Goal: Information Seeking & Learning: Learn about a topic

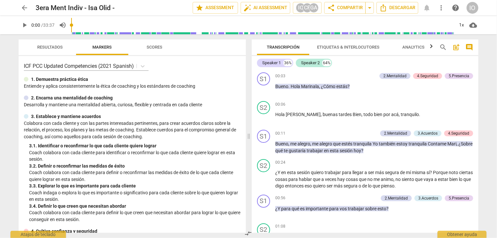
click at [27, 8] on span "arrow_back" at bounding box center [25, 8] width 8 height 8
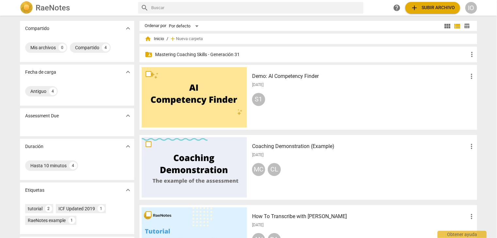
click at [169, 53] on p "Mastering Coaching Skills - Generación 31" at bounding box center [311, 54] width 313 height 7
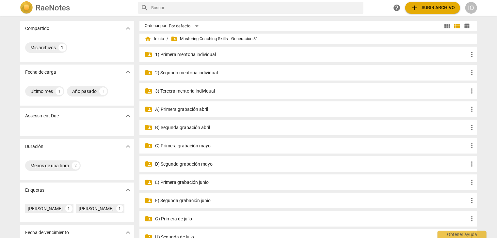
click at [183, 92] on p "3) Tercera mentoría individual" at bounding box center [311, 91] width 313 height 7
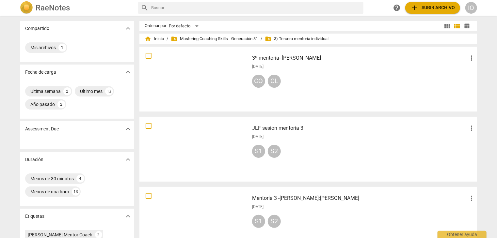
click at [182, 135] on div at bounding box center [194, 149] width 105 height 60
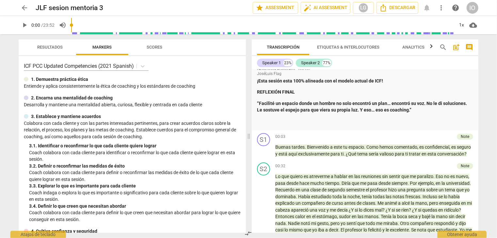
scroll to position [914, 0]
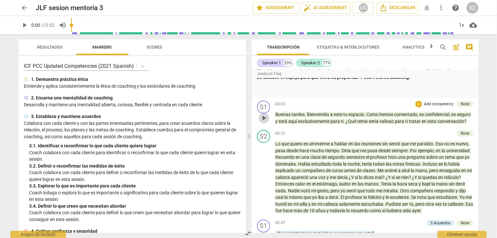
click at [265, 122] on span "play_arrow" at bounding box center [264, 118] width 8 height 8
click at [415, 107] on div "+" at bounding box center [418, 104] width 7 height 7
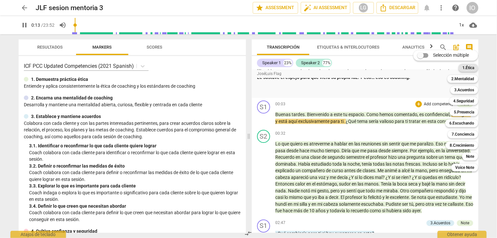
click at [468, 69] on b "1.Ética" at bounding box center [468, 68] width 12 height 8
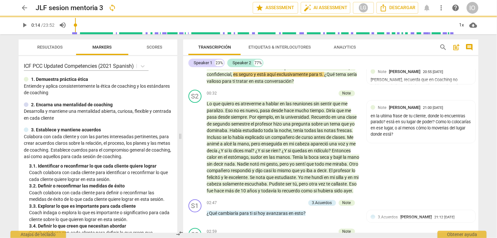
scroll to position [861, 0]
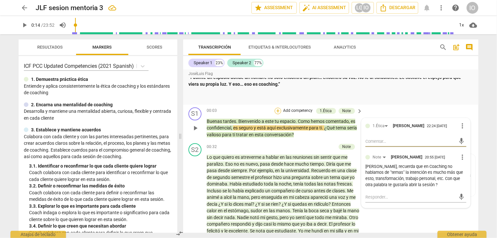
click at [276, 110] on div "+" at bounding box center [278, 111] width 7 height 7
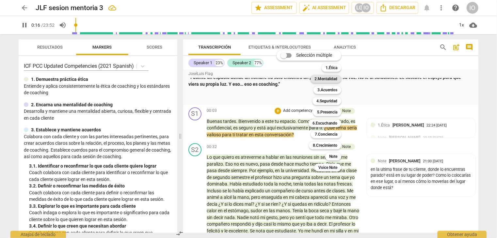
click at [331, 81] on b "2.Mentalidad" at bounding box center [325, 79] width 23 height 8
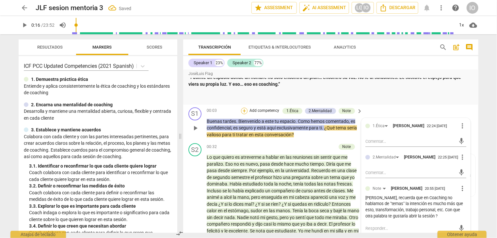
click at [244, 111] on div "+" at bounding box center [244, 111] width 7 height 7
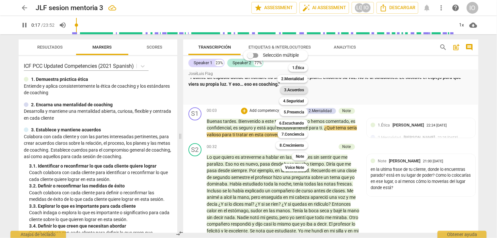
click at [297, 93] on b "3.Acuerdos" at bounding box center [294, 90] width 20 height 8
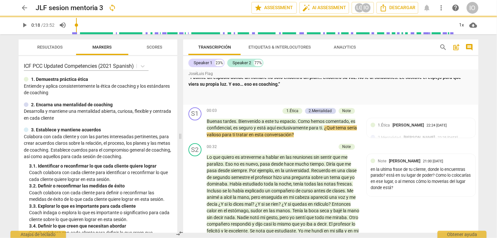
type input "18"
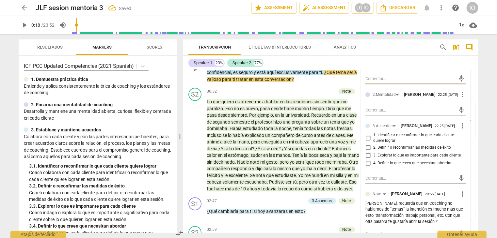
scroll to position [926, 0]
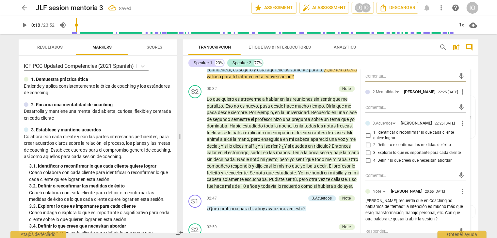
click at [368, 135] on input "1. Identificar o reconfirmar lo que cada cliente quiere lograr" at bounding box center [368, 136] width 10 height 8
click at [367, 135] on input "1. Identificar o reconfirmar lo que cada cliente quiere lograr" at bounding box center [368, 136] width 10 height 8
checkbox input "true"
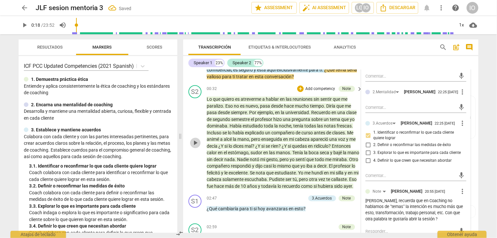
click at [196, 145] on span "play_arrow" at bounding box center [195, 143] width 8 height 8
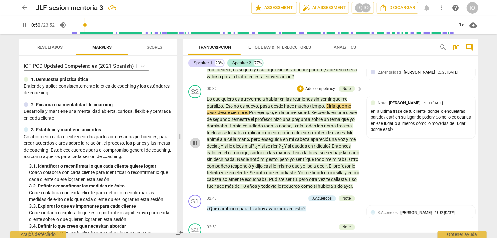
click at [195, 146] on span "pause" at bounding box center [195, 143] width 8 height 8
type input "50"
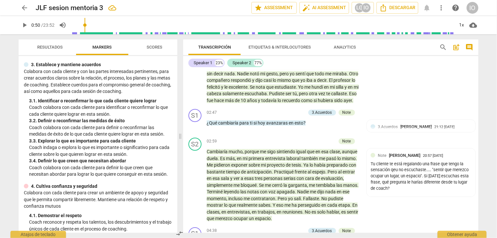
scroll to position [1024, 0]
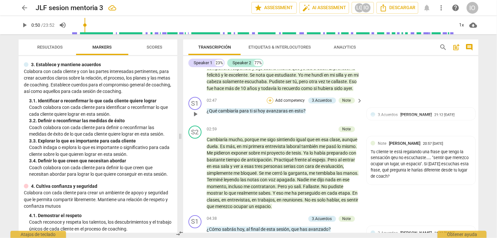
click at [270, 104] on div "+" at bounding box center [270, 100] width 7 height 7
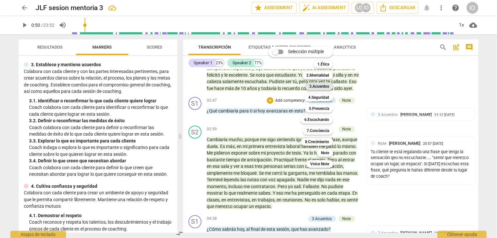
click at [316, 86] on b "3.Acuerdos" at bounding box center [319, 87] width 20 height 8
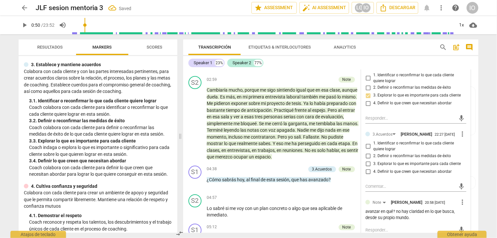
scroll to position [1089, 0]
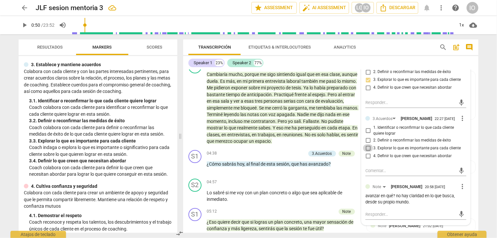
click at [366, 152] on input "3. Explorar lo que es importante para cada cliente" at bounding box center [368, 148] width 10 height 8
checkbox input "true"
click at [270, 157] on div "+" at bounding box center [270, 154] width 7 height 7
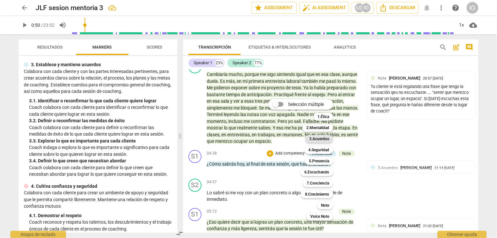
click at [312, 140] on b "3.Acuerdos" at bounding box center [319, 139] width 20 height 8
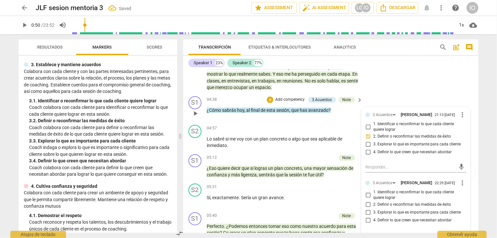
scroll to position [1154, 0]
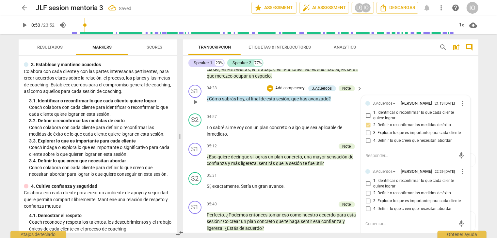
click at [367, 198] on input "2. Definir o reconfirmar las medidas de éxito" at bounding box center [368, 194] width 10 height 8
checkbox input "true"
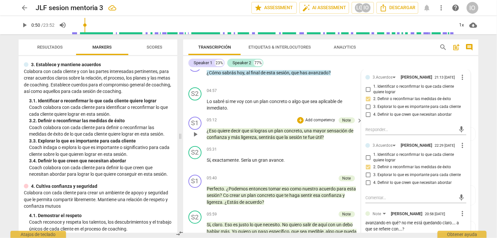
scroll to position [1187, 0]
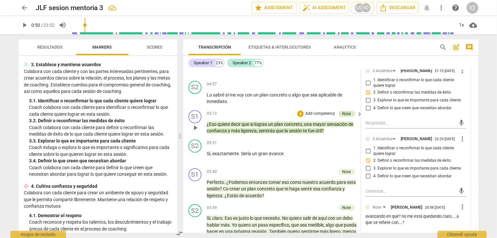
click at [343, 117] on div "Note" at bounding box center [346, 114] width 8 height 6
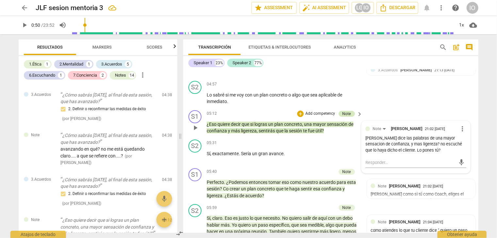
scroll to position [842, 0]
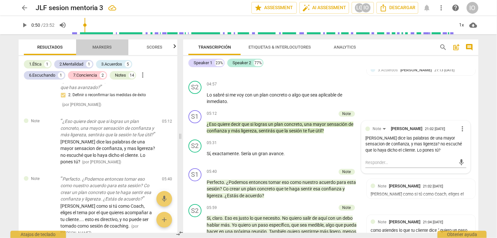
click at [102, 49] on span "Markers" at bounding box center [102, 47] width 19 height 5
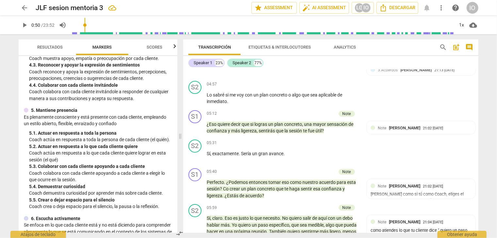
scroll to position [261, 0]
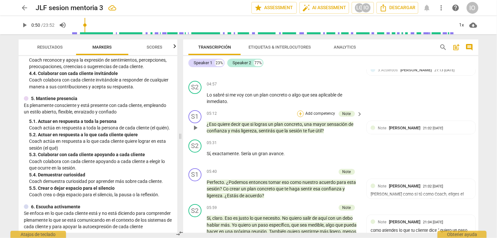
click at [298, 117] on div "+" at bounding box center [300, 114] width 7 height 7
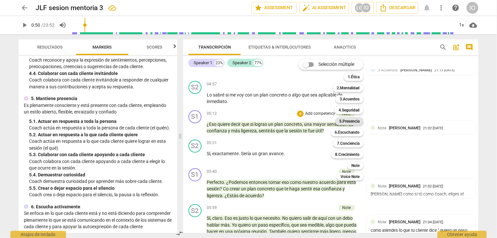
click at [350, 122] on b "5.Presencia" at bounding box center [349, 122] width 20 height 8
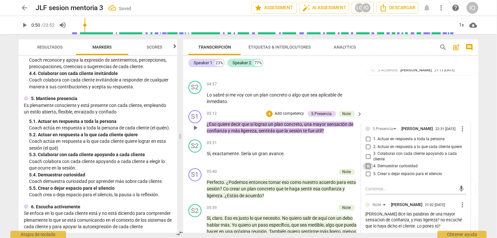
click at [365, 170] on input "4. Demuestrar curiosidad" at bounding box center [368, 167] width 10 height 8
checkbox input "true"
click at [194, 132] on span "play_arrow" at bounding box center [195, 128] width 8 height 8
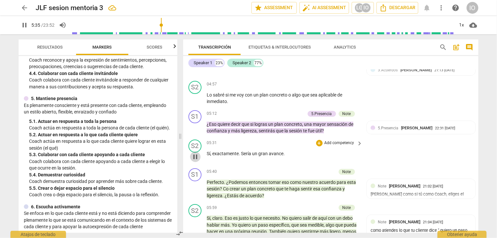
click at [194, 161] on span "pause" at bounding box center [195, 157] width 8 height 8
type input "336"
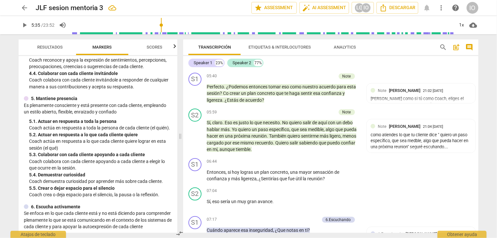
scroll to position [1285, 0]
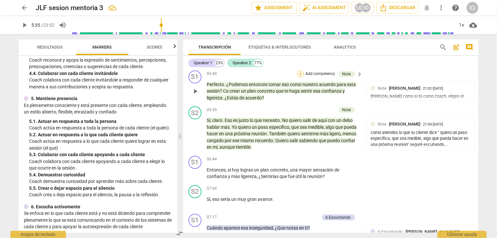
click at [300, 77] on div "+" at bounding box center [300, 74] width 7 height 7
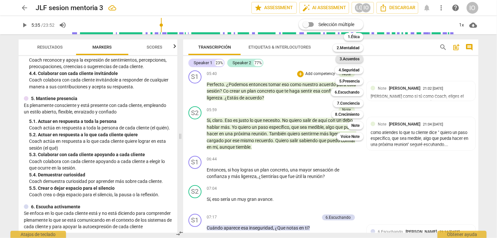
click at [359, 60] on b "3.Acuerdos" at bounding box center [350, 59] width 20 height 8
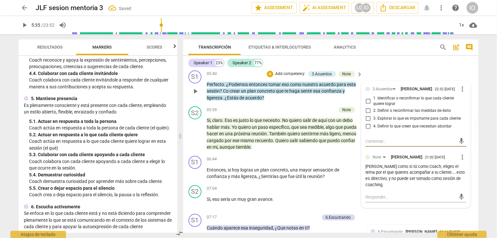
click at [367, 105] on input "1. Identificar o reconfirmar lo que cada cliente quiere lograr" at bounding box center [368, 101] width 10 height 8
checkbox input "true"
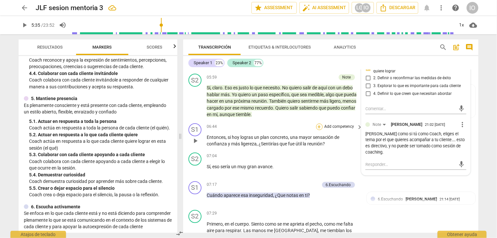
click at [317, 130] on div "+" at bounding box center [319, 127] width 7 height 7
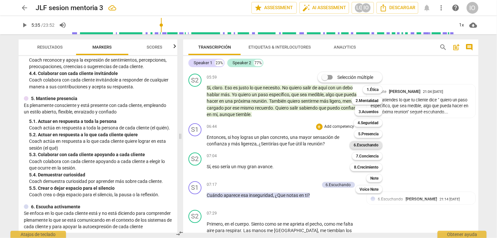
click at [361, 146] on b "6.Escuchando" at bounding box center [366, 145] width 25 height 8
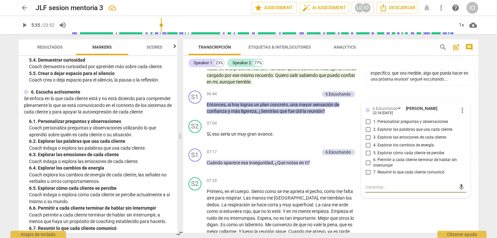
scroll to position [392, 0]
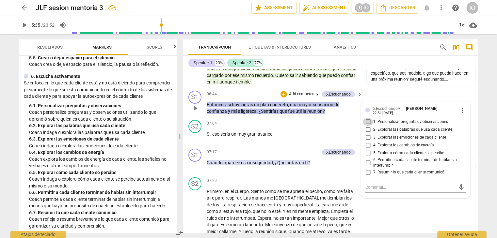
click at [367, 126] on input "1. Personalizar preguntas y observaciones" at bounding box center [368, 122] width 10 height 8
checkbox input "true"
click at [366, 167] on input "6. Permitir a cada cliente terminar de hablar sin interrumpir" at bounding box center [368, 163] width 10 height 8
checkbox input "true"
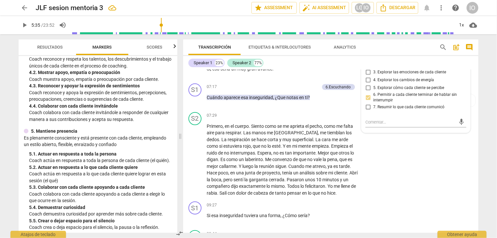
scroll to position [196, 0]
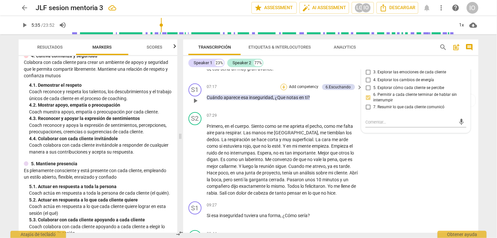
click at [281, 90] on div "+" at bounding box center [283, 87] width 7 height 7
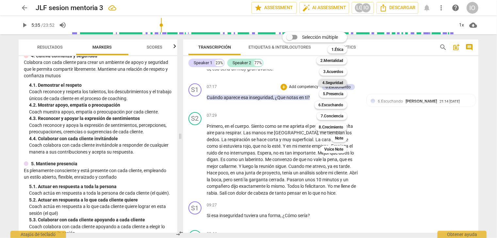
click at [331, 81] on b "4.Seguridad" at bounding box center [332, 83] width 21 height 8
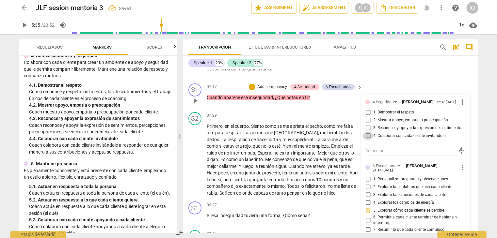
click at [368, 140] on input "4. Colaborar con cada cliente invitándole" at bounding box center [368, 136] width 10 height 8
checkbox input "true"
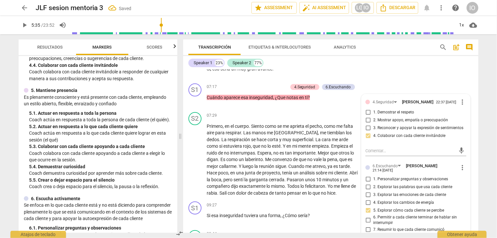
scroll to position [294, 0]
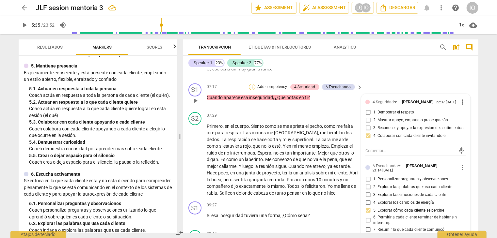
click at [252, 90] on div "+" at bounding box center [252, 87] width 7 height 7
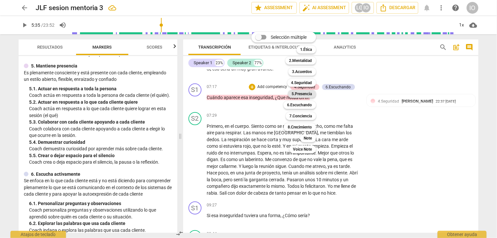
click at [293, 93] on b "5.Presencia" at bounding box center [302, 94] width 20 height 8
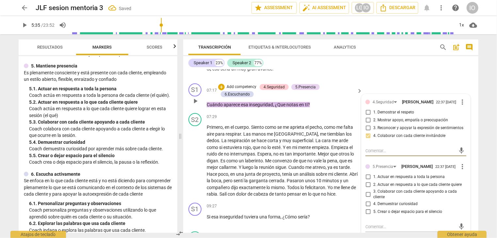
click at [367, 208] on input "4. Demuestrar curiosidad" at bounding box center [368, 204] width 10 height 8
checkbox input "true"
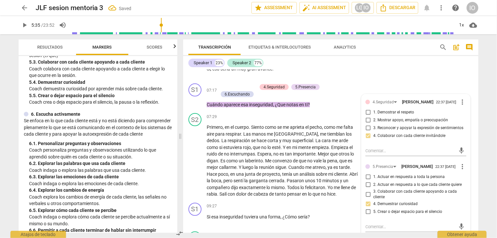
scroll to position [359, 0]
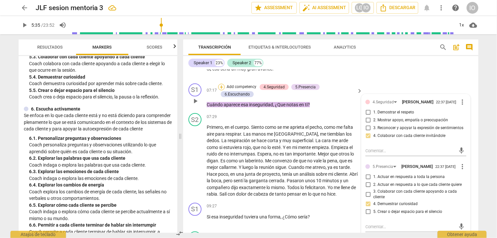
click at [219, 90] on div "+" at bounding box center [221, 87] width 7 height 7
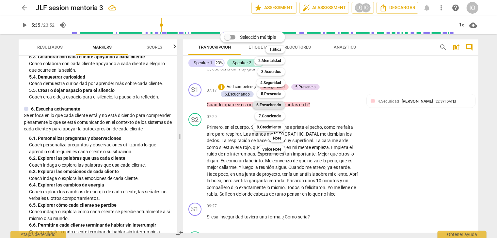
click at [268, 105] on b "6.Escuchando" at bounding box center [268, 105] width 25 height 8
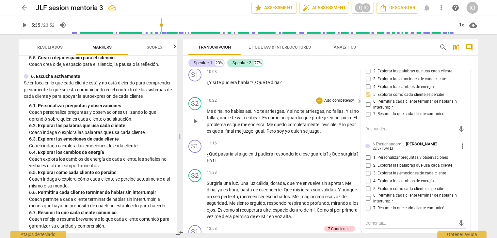
scroll to position [1611, 0]
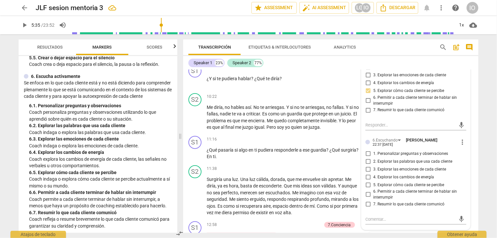
click at [367, 173] on input "3. Explorar las emociones de cada cliente" at bounding box center [368, 170] width 10 height 8
checkbox input "true"
click at [368, 187] on input "5. Explorar cómo cada cliente se percibe" at bounding box center [368, 185] width 10 height 8
checkbox input "true"
click at [365, 199] on input "6. Permitir a cada cliente terminar de hablar sin interrumpir" at bounding box center [368, 195] width 10 height 8
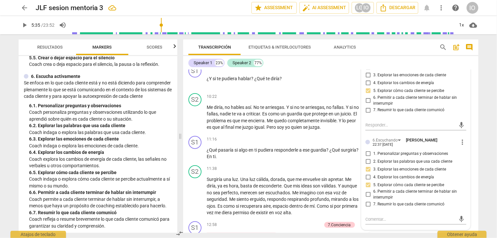
checkbox input "true"
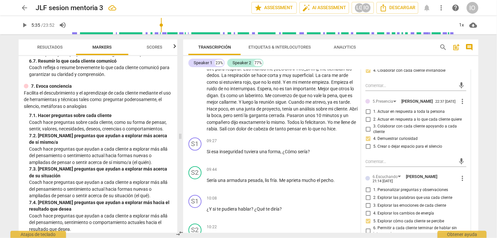
scroll to position [555, 0]
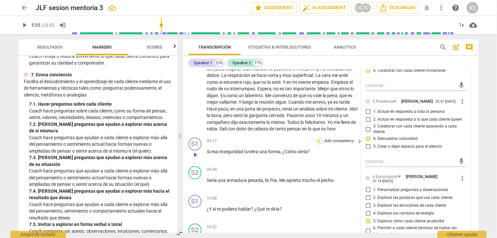
click at [316, 144] on div "+" at bounding box center [319, 141] width 7 height 7
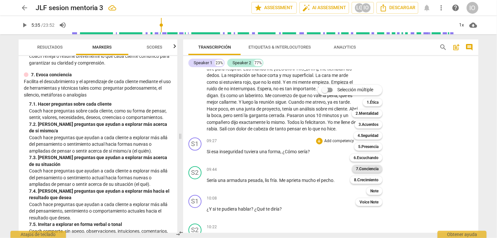
click at [363, 168] on b "7.Conciencia" at bounding box center [367, 169] width 23 height 8
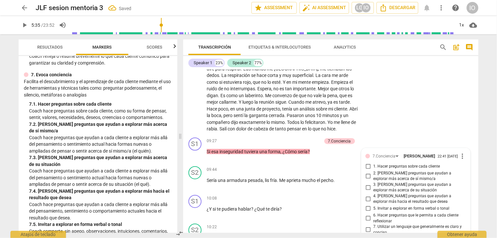
scroll to position [1592, 0]
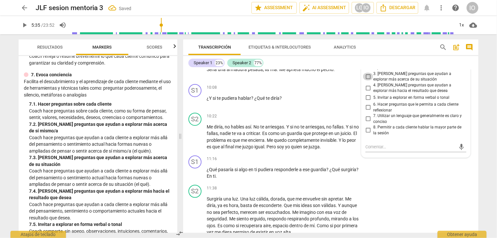
click at [365, 80] on input "3. [PERSON_NAME] preguntas que ayudan a explorar más acerca de su situación" at bounding box center [368, 77] width 10 height 8
checkbox input "true"
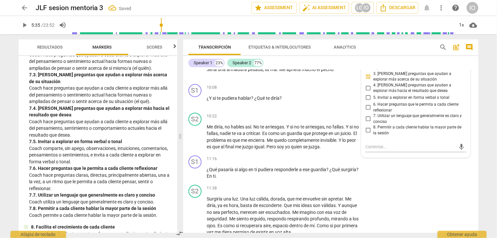
scroll to position [653, 0]
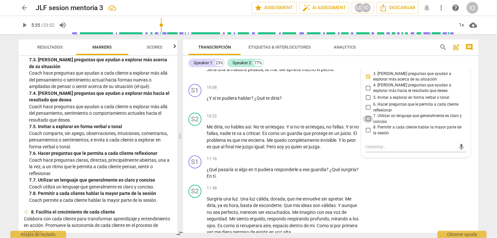
click at [366, 123] on input "7. Utilizar un lenguaje que generalmente es claro y conciso" at bounding box center [368, 119] width 10 height 8
checkbox input "true"
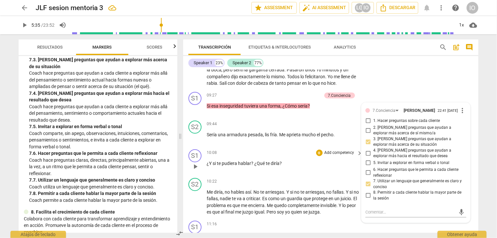
scroll to position [1559, 0]
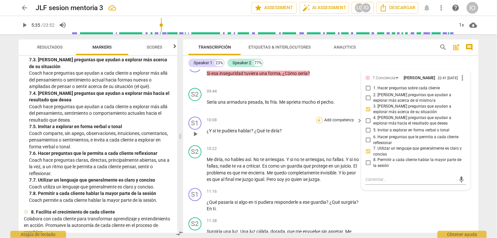
click at [317, 124] on div "+" at bounding box center [319, 120] width 7 height 7
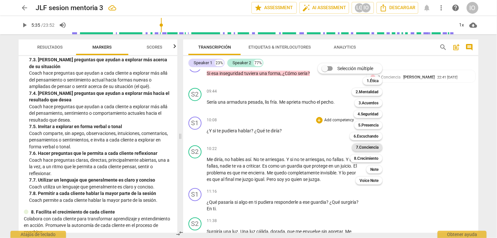
click at [364, 147] on b "7.Conciencia" at bounding box center [367, 148] width 23 height 8
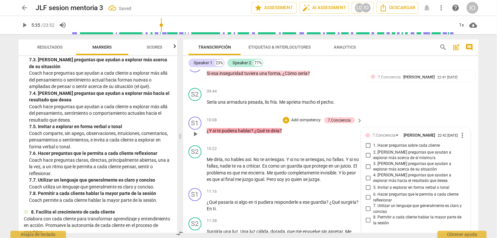
scroll to position [1649, 0]
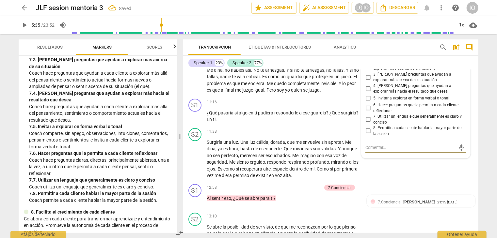
click at [367, 80] on input "3. [PERSON_NAME] preguntas que ayudan a explorar más acerca de su situación" at bounding box center [368, 77] width 10 height 8
checkbox input "true"
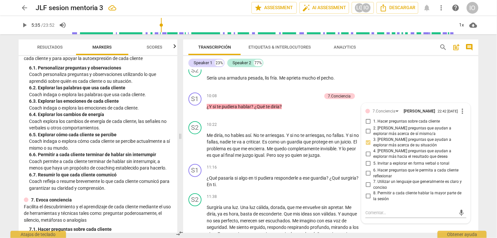
scroll to position [424, 0]
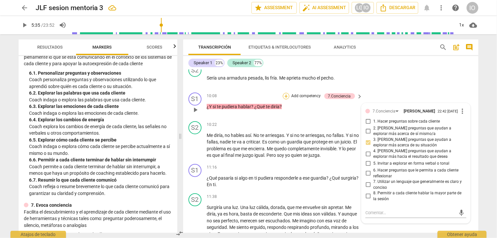
click at [285, 98] on div "+" at bounding box center [286, 96] width 7 height 7
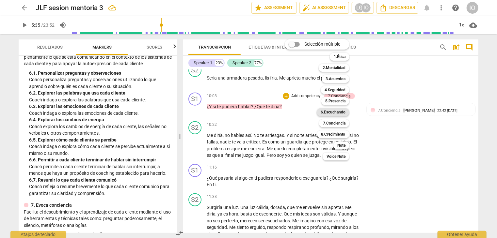
click at [336, 113] on b "6.Escuchando" at bounding box center [333, 112] width 25 height 8
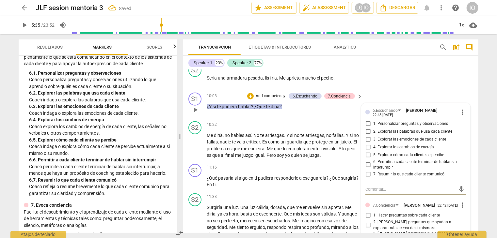
click at [368, 125] on input "1. Personalizar preguntas y observaciones" at bounding box center [368, 124] width 10 height 8
checkbox input "true"
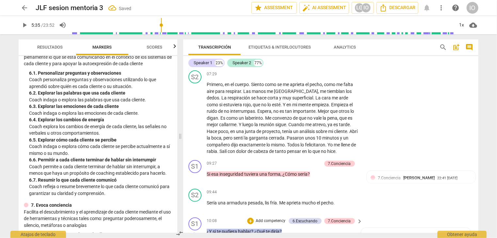
scroll to position [1453, 0]
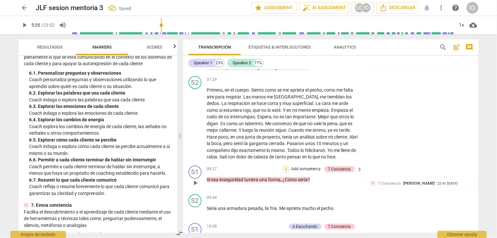
click at [287, 173] on div "+" at bounding box center [286, 169] width 7 height 7
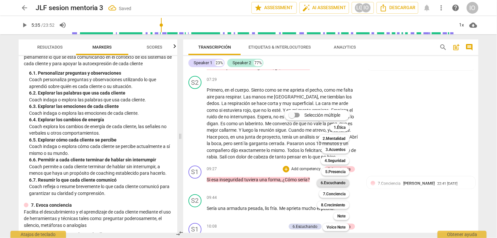
click at [331, 182] on b "6.Escuchando" at bounding box center [333, 183] width 25 height 8
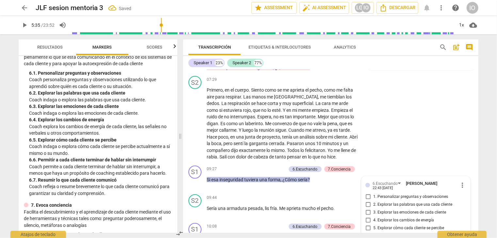
scroll to position [1566, 0]
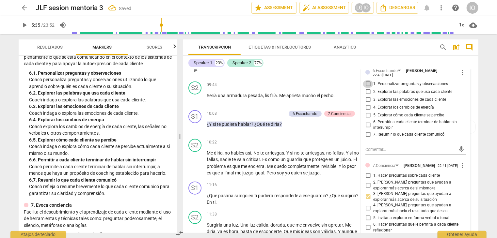
click at [366, 85] on input "1. Personalizar preguntas y observaciones" at bounding box center [368, 84] width 10 height 8
checkbox input "true"
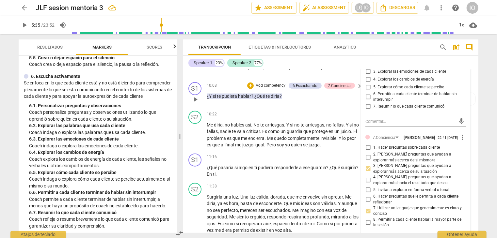
scroll to position [1598, 0]
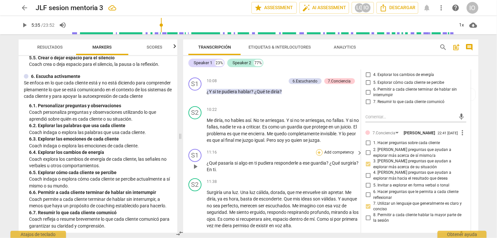
click at [319, 156] on div "+" at bounding box center [319, 153] width 7 height 7
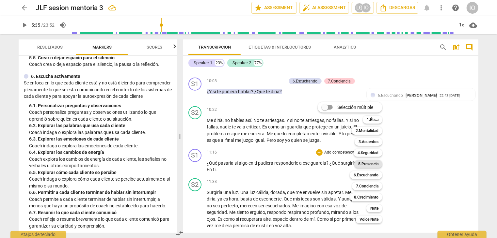
click at [367, 162] on b "5.Presencia" at bounding box center [368, 164] width 20 height 8
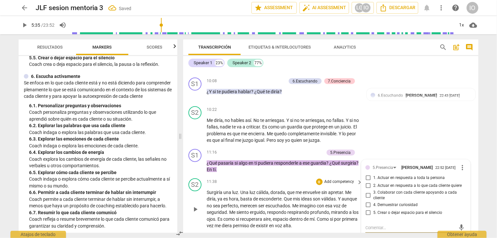
scroll to position [1685, 0]
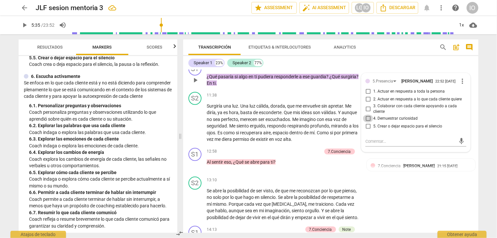
click at [365, 123] on input "4. Demuestrar curiosidad" at bounding box center [368, 119] width 10 height 8
checkbox input "true"
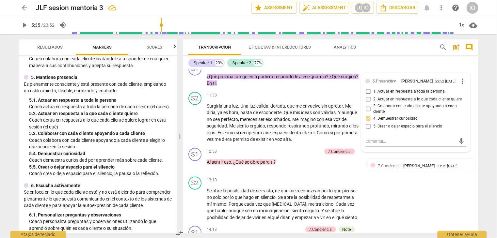
scroll to position [294, 0]
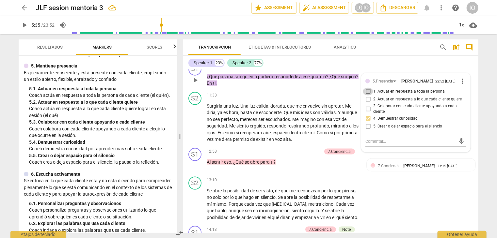
click at [368, 96] on input "1. Actuar en respuesta a toda la persona" at bounding box center [368, 92] width 10 height 8
checkbox input "true"
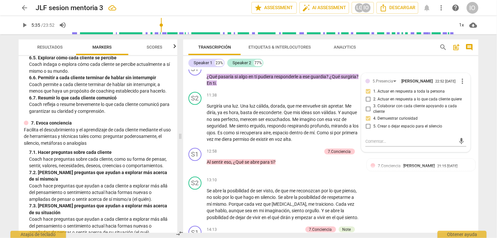
scroll to position [522, 0]
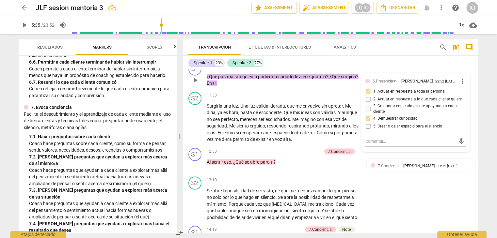
click at [286, 70] on div "+" at bounding box center [288, 66] width 7 height 7
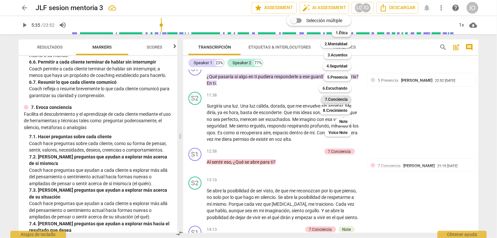
click at [326, 98] on b "7.Conciencia" at bounding box center [336, 100] width 23 height 8
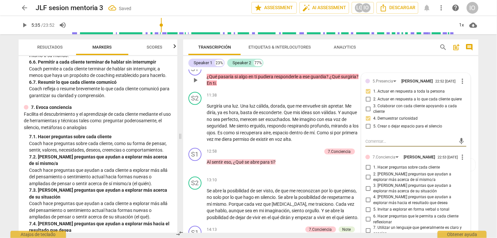
click at [368, 172] on input "1. Hacer preguntas sobre cada cliente" at bounding box center [368, 168] width 10 height 8
checkbox input "true"
click at [366, 181] on input "2. [PERSON_NAME] preguntas que ayudan a explorar más acerca de sí mismo/a" at bounding box center [368, 177] width 10 height 8
checkbox input "true"
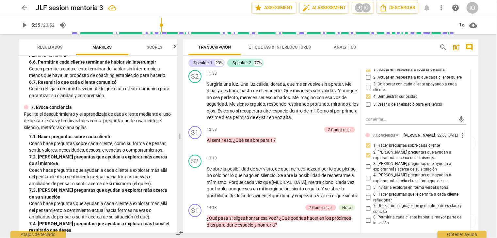
scroll to position [1718, 0]
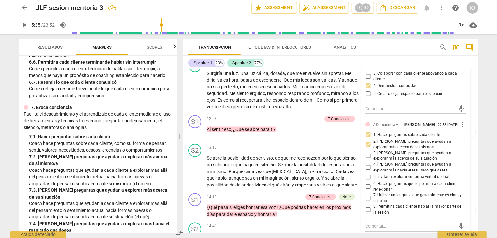
click at [366, 191] on input "6. Hacer preguntas que le permita a cada cliente reflexionar" at bounding box center [368, 187] width 10 height 8
checkbox input "true"
click at [367, 202] on input "7. Utilizar un lenguaje que generalmente es claro y conciso" at bounding box center [368, 199] width 10 height 8
checkbox input "true"
click at [285, 122] on div "+" at bounding box center [286, 119] width 7 height 7
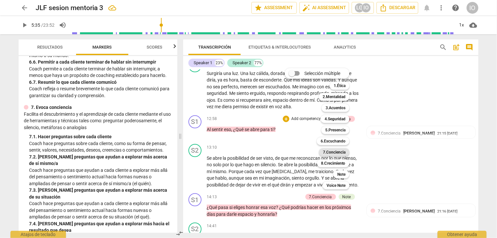
click at [329, 151] on b "7.Conciencia" at bounding box center [334, 153] width 23 height 8
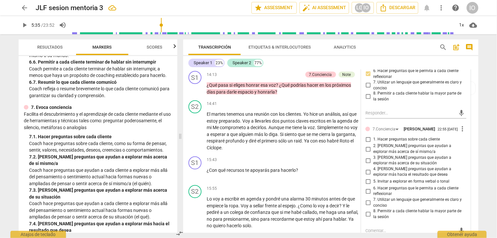
scroll to position [1848, 0]
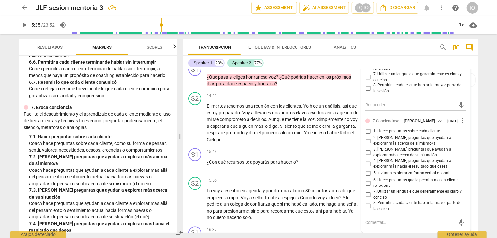
click at [365, 135] on input "1. Hacer preguntas sobre cada cliente" at bounding box center [368, 132] width 10 height 8
checkbox input "true"
click at [365, 145] on input "2. [PERSON_NAME] preguntas que ayudan a explorar más acerca de sí mismo/a" at bounding box center [368, 141] width 10 height 8
checkbox input "true"
click at [368, 187] on input "6. Hacer preguntas que le permita a cada cliente reflexionar" at bounding box center [368, 184] width 10 height 8
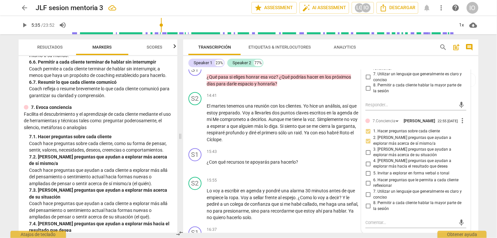
checkbox input "true"
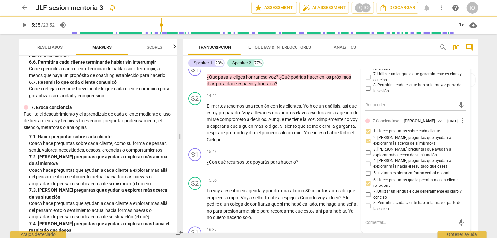
click at [367, 199] on input "7. Utilizar un lenguaje que generalmente es claro y conciso" at bounding box center [368, 195] width 10 height 8
checkbox input "true"
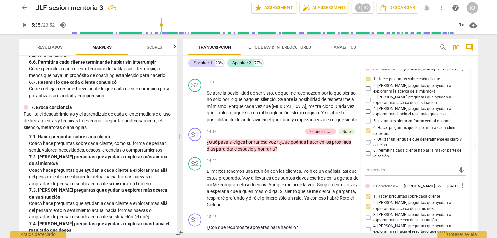
scroll to position [1816, 0]
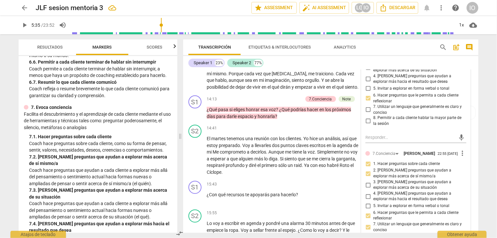
click at [368, 189] on input "3. [PERSON_NAME] preguntas que ayudan a explorar más acerca de su situación" at bounding box center [368, 186] width 10 height 8
checkbox input "true"
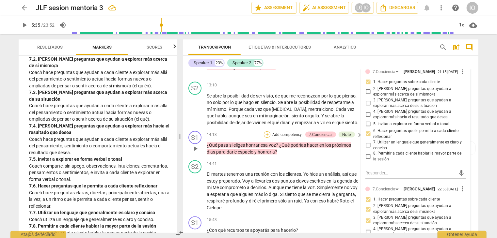
scroll to position [1783, 0]
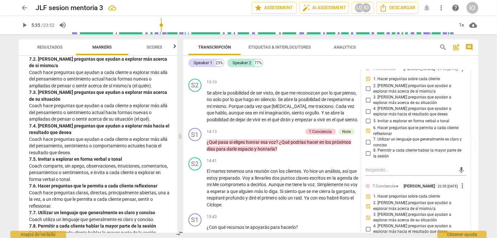
click at [153, 48] on span "Scores" at bounding box center [155, 47] width 16 height 5
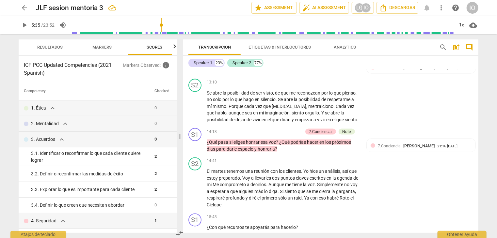
scroll to position [0, 8]
click at [42, 49] on span "Resultados" at bounding box center [41, 47] width 25 height 5
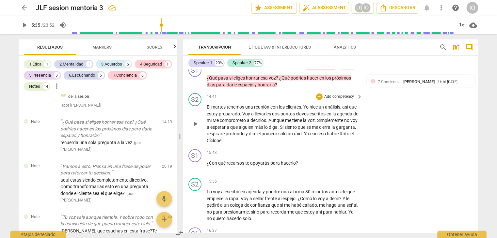
scroll to position [1848, 0]
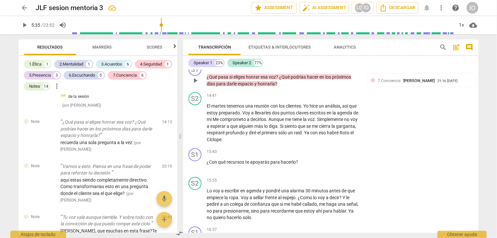
click at [265, 70] on div "+" at bounding box center [267, 66] width 7 height 7
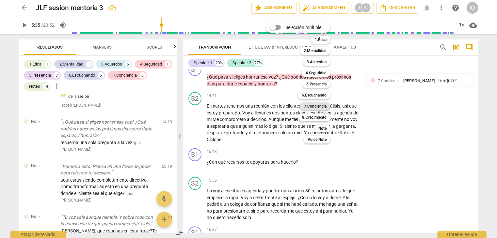
click at [322, 108] on b "7.Conciencia" at bounding box center [315, 107] width 23 height 8
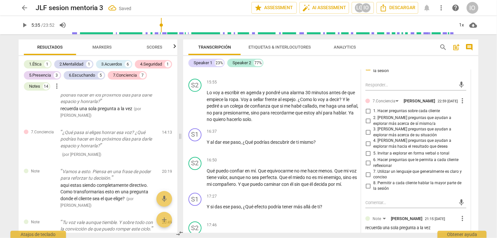
scroll to position [1979, 0]
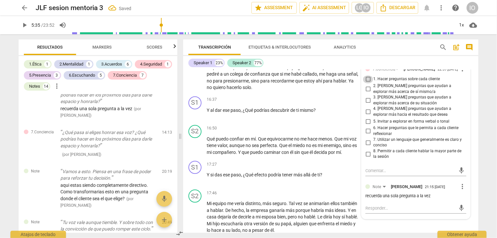
click at [368, 83] on input "1. Hacer preguntas sobre cada cliente" at bounding box center [368, 79] width 10 height 8
checkbox input "true"
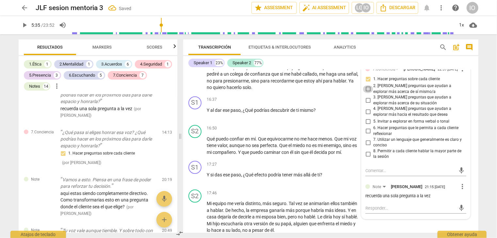
click at [366, 93] on input "2. [PERSON_NAME] preguntas que ayudan a explorar más acerca de sí mismo/a" at bounding box center [368, 89] width 10 height 8
checkbox input "true"
click at [366, 135] on input "6. Hacer preguntas que le permita a cada cliente reflexionar" at bounding box center [368, 131] width 10 height 8
checkbox input "true"
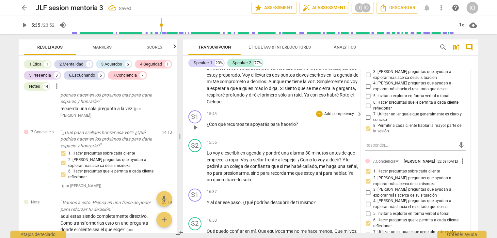
scroll to position [1816, 0]
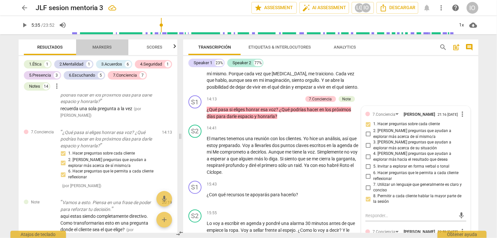
click at [103, 50] on span "Markers" at bounding box center [102, 47] width 35 height 9
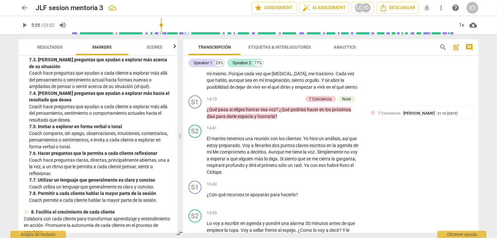
scroll to position [620, 0]
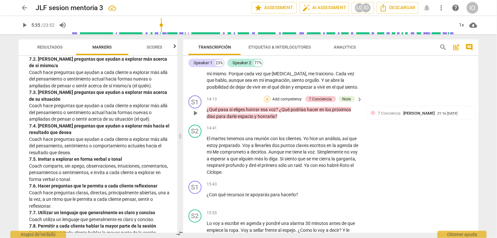
click at [265, 103] on div "+" at bounding box center [267, 99] width 7 height 7
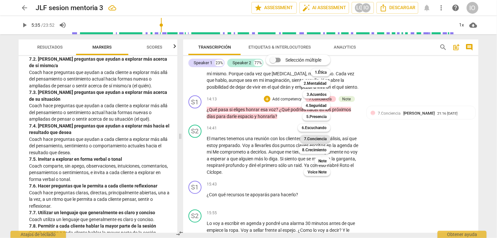
click at [308, 139] on b "7.Conciencia" at bounding box center [315, 139] width 23 height 8
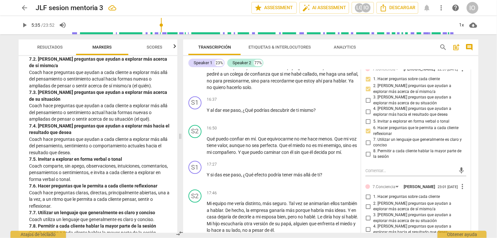
scroll to position [2011, 0]
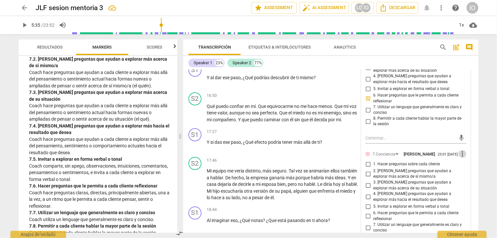
click at [459, 158] on span "more_vert" at bounding box center [462, 154] width 8 height 8
click at [462, 185] on li "Borrar" at bounding box center [467, 185] width 23 height 12
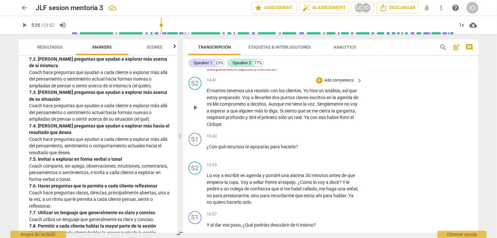
scroll to position [1848, 0]
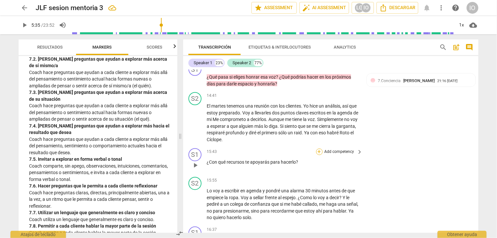
click at [317, 155] on div "+" at bounding box center [319, 152] width 7 height 7
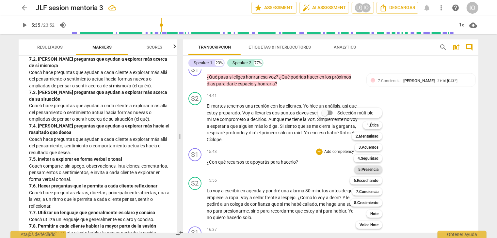
drag, startPoint x: 364, startPoint y: 192, endPoint x: 357, endPoint y: 173, distance: 20.5
click at [363, 192] on b "7.Conciencia" at bounding box center [367, 192] width 23 height 8
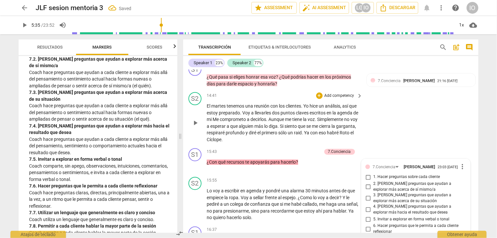
scroll to position [1982, 0]
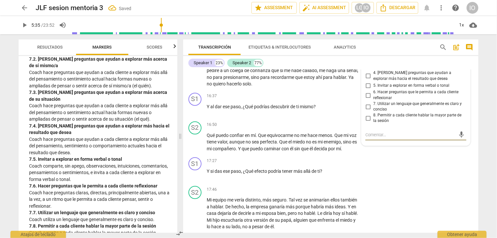
click at [367, 80] on input "4. [PERSON_NAME] preguntas que ayudan a explorar más hacia el resultado que des…" at bounding box center [368, 76] width 10 height 8
checkbox input "true"
click at [198, 75] on span "play_arrow" at bounding box center [195, 71] width 8 height 8
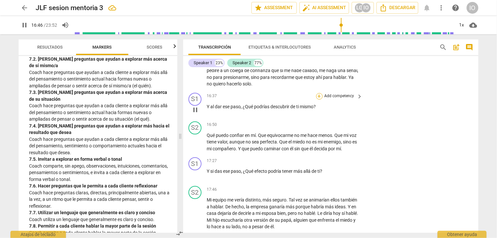
click at [316, 100] on div "+" at bounding box center [319, 96] width 7 height 7
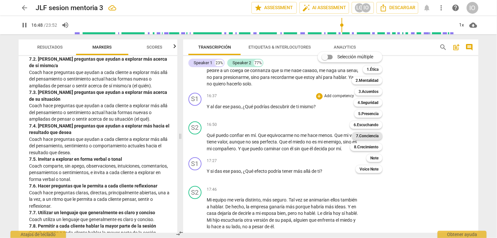
click at [363, 134] on b "7.Conciencia" at bounding box center [367, 136] width 23 height 8
type input "1009"
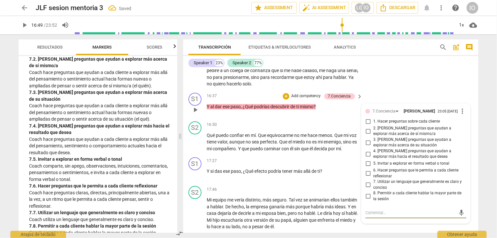
click at [366, 126] on input "1. Hacer preguntas sobre cada cliente" at bounding box center [368, 122] width 10 height 8
checkbox input "true"
click at [364, 178] on input "6. Hacer preguntas que le permita a cada cliente reflexionar" at bounding box center [368, 174] width 10 height 8
checkbox input "true"
click at [366, 135] on input "2. [PERSON_NAME] preguntas que ayudan a explorar más acerca de sí mismo/a" at bounding box center [368, 131] width 10 height 8
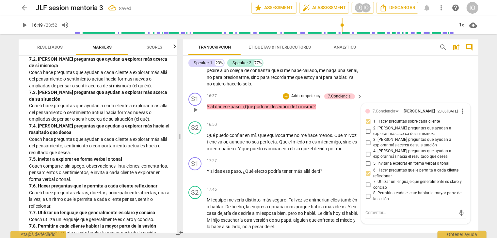
checkbox input "true"
click at [367, 189] on input "7. Utilizar un lenguaje que generalmente es claro y conciso" at bounding box center [368, 185] width 10 height 8
checkbox input "true"
click at [197, 146] on span "play_arrow" at bounding box center [195, 142] width 8 height 8
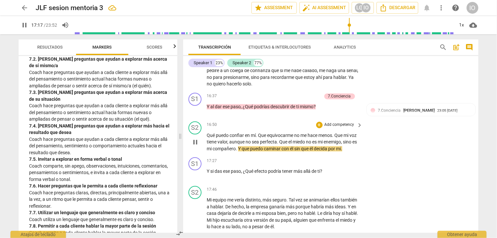
scroll to position [2015, 0]
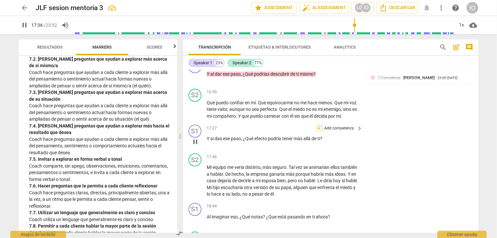
click at [318, 132] on div "+" at bounding box center [319, 128] width 7 height 7
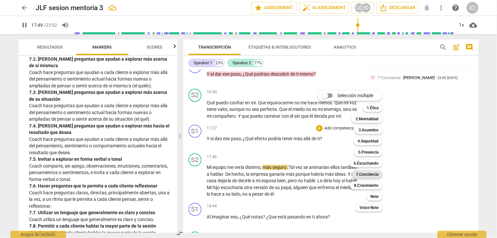
click at [371, 175] on b "7.Conciencia" at bounding box center [367, 175] width 23 height 8
type input "1069"
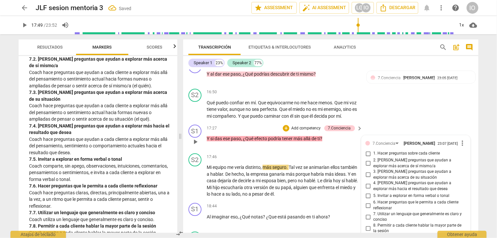
scroll to position [2131, 0]
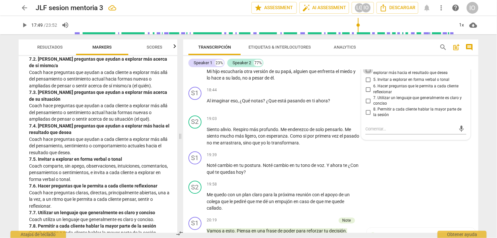
drag, startPoint x: 364, startPoint y: 92, endPoint x: 368, endPoint y: 93, distance: 3.5
click at [364, 74] on input "4. [PERSON_NAME] preguntas que ayudan a explorar más hacia el resultado que des…" at bounding box center [368, 70] width 10 height 8
checkbox input "true"
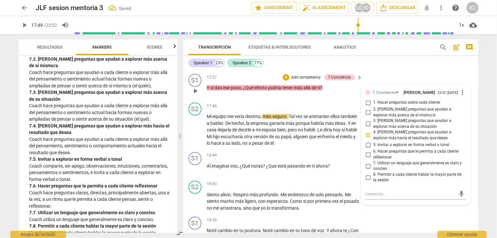
click at [368, 107] on input "1. Hacer preguntas sobre cada cliente" at bounding box center [368, 103] width 10 height 8
checkbox input "true"
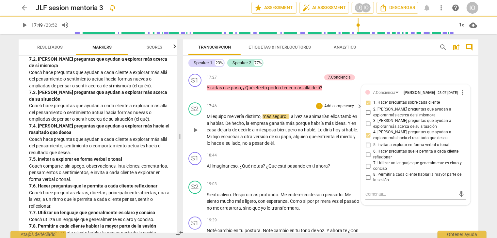
click at [195, 134] on span "play_arrow" at bounding box center [195, 130] width 8 height 8
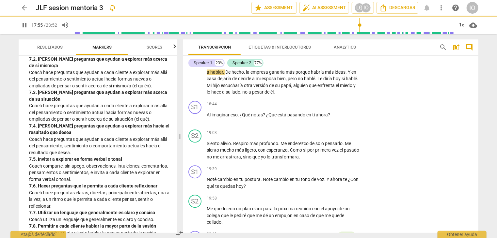
scroll to position [2099, 0]
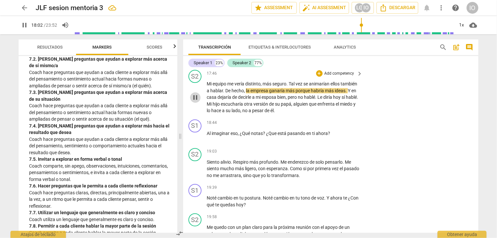
click at [195, 102] on span "pause" at bounding box center [195, 98] width 8 height 8
drag, startPoint x: 198, startPoint y: 160, endPoint x: 205, endPoint y: 156, distance: 8.0
click at [198, 141] on span "play_arrow" at bounding box center [195, 137] width 8 height 8
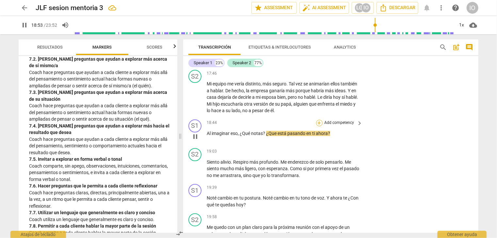
click at [316, 126] on div "+" at bounding box center [319, 123] width 7 height 7
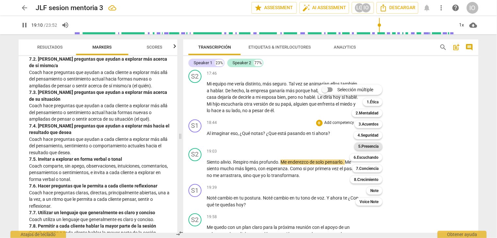
click at [366, 146] on b "5.Presencia" at bounding box center [368, 147] width 20 height 8
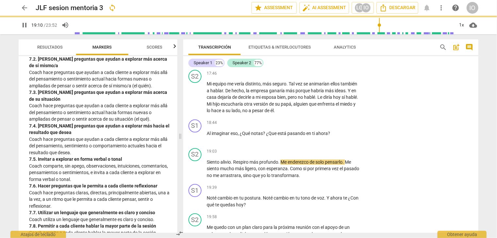
type input "1151"
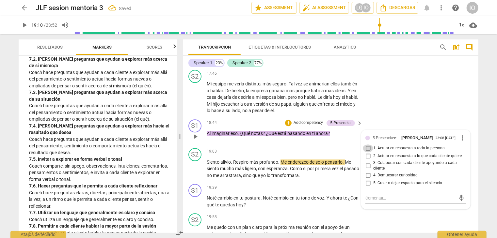
click at [366, 152] on input "1. Actuar en respuesta a toda la persona" at bounding box center [368, 149] width 10 height 8
checkbox input "true"
click at [368, 180] on input "4. Demuestrar curiosidad" at bounding box center [368, 176] width 10 height 8
checkbox input "true"
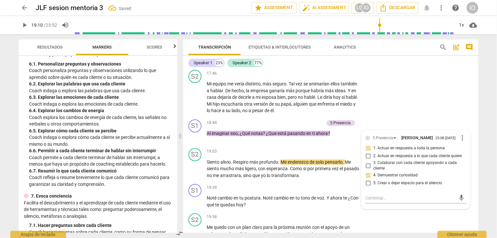
scroll to position [424, 0]
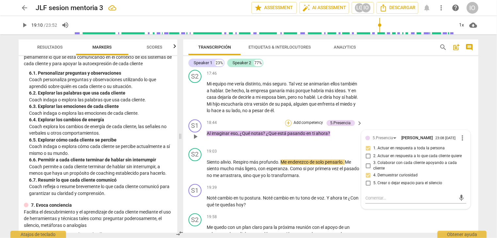
click at [288, 126] on div "+" at bounding box center [288, 123] width 7 height 7
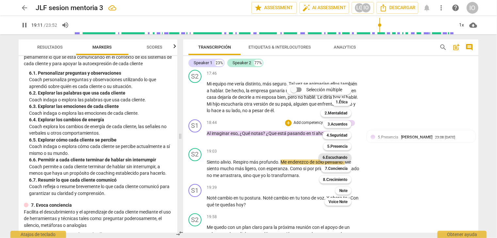
click at [337, 157] on b "6.Escuchando" at bounding box center [335, 158] width 25 height 8
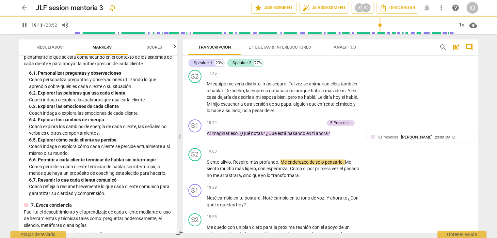
type input "1152"
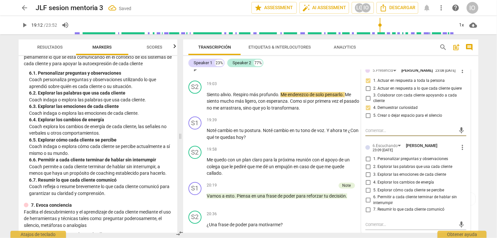
scroll to position [2196, 0]
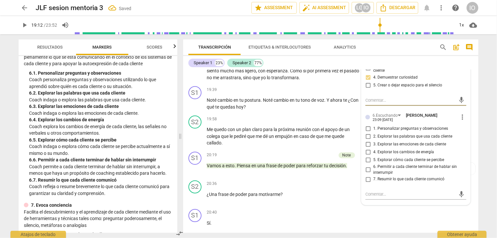
click at [366, 133] on input "1. Personalizar preguntas y observaciones" at bounding box center [368, 129] width 10 height 8
checkbox input "true"
click at [367, 149] on input "3. Explorar las emociones de cada cliente" at bounding box center [368, 145] width 10 height 8
checkbox input "true"
click at [366, 164] on input "5. Explorar cómo cada cliente se percibe" at bounding box center [368, 160] width 10 height 8
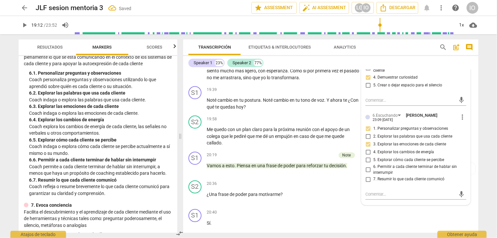
checkbox input "true"
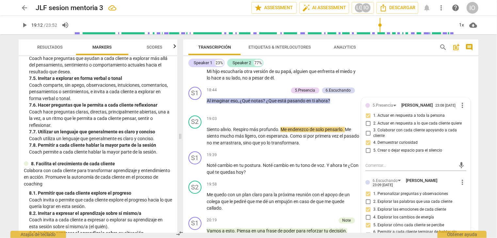
scroll to position [718, 0]
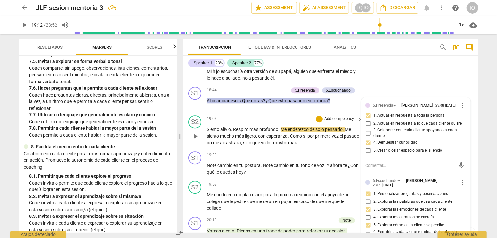
click at [195, 140] on span "play_arrow" at bounding box center [195, 137] width 8 height 8
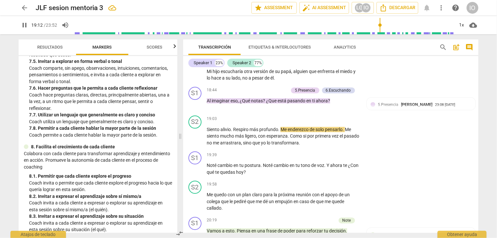
scroll to position [751, 0]
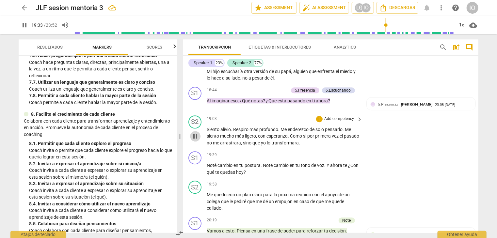
click at [195, 140] on span "pause" at bounding box center [195, 137] width 8 height 8
type input "1174"
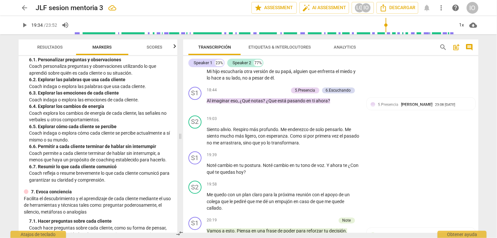
scroll to position [426, 0]
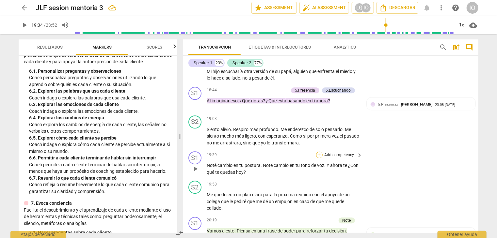
click at [317, 158] on div "+" at bounding box center [319, 155] width 7 height 7
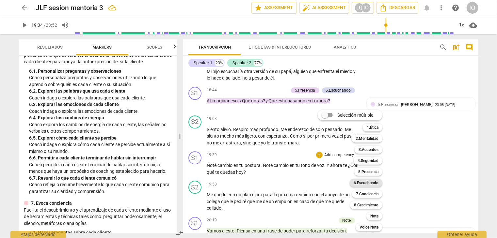
click at [366, 182] on b "6.Escuchando" at bounding box center [366, 183] width 25 height 8
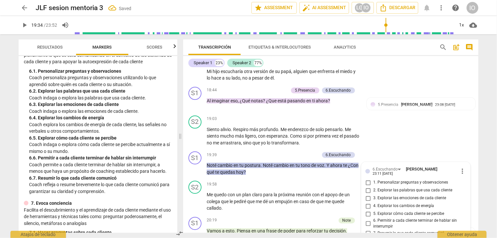
scroll to position [2248, 0]
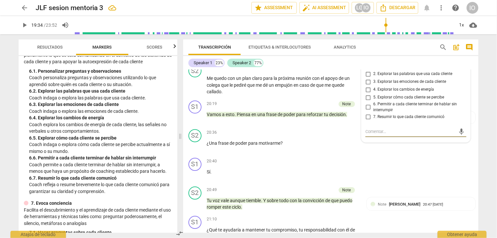
click at [366, 94] on input "4. Explorar los cambios de energía" at bounding box center [368, 90] width 10 height 8
checkbox input "true"
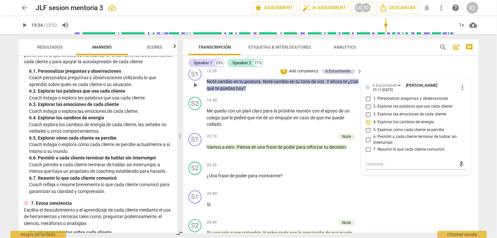
click at [198, 89] on span "play_arrow" at bounding box center [195, 85] width 8 height 8
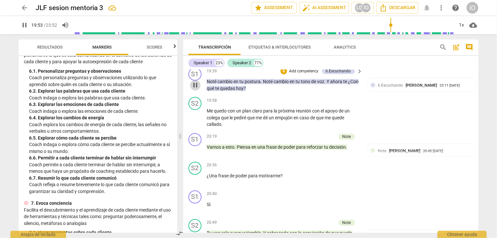
click at [193, 89] on span "pause" at bounding box center [195, 85] width 8 height 8
type input "1193"
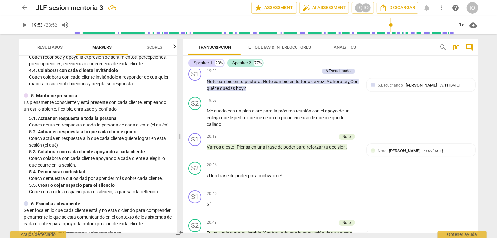
scroll to position [263, 0]
click at [285, 74] on div "+" at bounding box center [283, 71] width 7 height 7
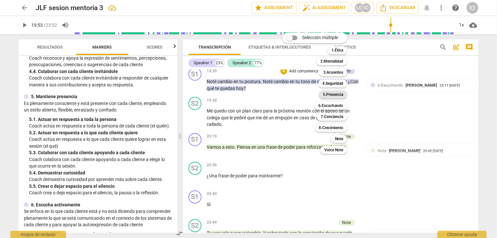
click at [326, 93] on b "5.Presencia" at bounding box center [333, 95] width 20 height 8
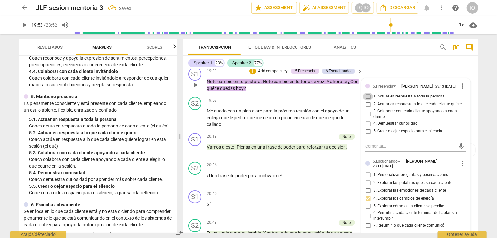
click at [367, 101] on input "1. Actuar en respuesta a toda la persona" at bounding box center [368, 97] width 10 height 8
checkbox input "true"
click at [368, 128] on input "4. Demuestrar curiosidad" at bounding box center [368, 124] width 10 height 8
checkbox input "true"
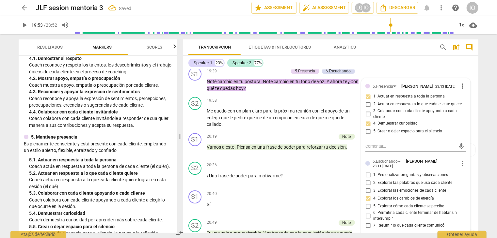
scroll to position [198, 0]
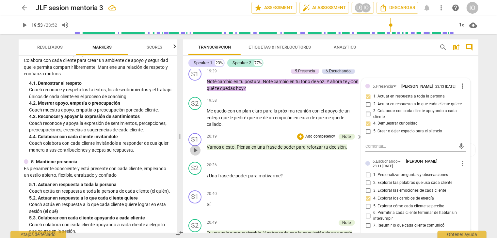
click at [195, 154] on span "play_arrow" at bounding box center [195, 151] width 8 height 8
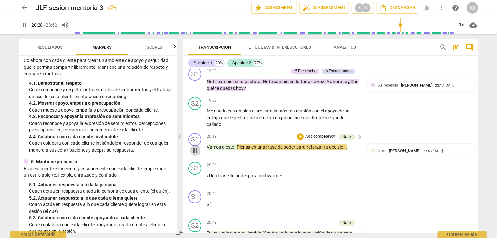
click at [197, 154] on span "pause" at bounding box center [195, 151] width 8 height 8
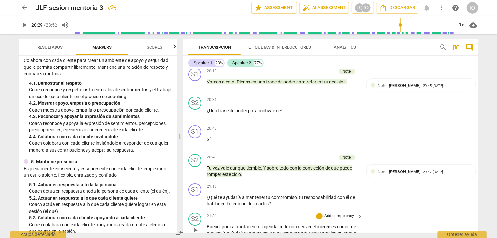
scroll to position [2313, 0]
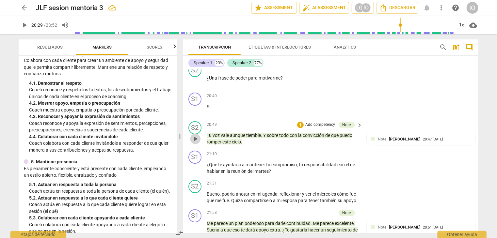
click at [195, 143] on span "play_arrow" at bounding box center [195, 139] width 8 height 8
click at [195, 172] on span "pause" at bounding box center [195, 169] width 8 height 8
type input "1285"
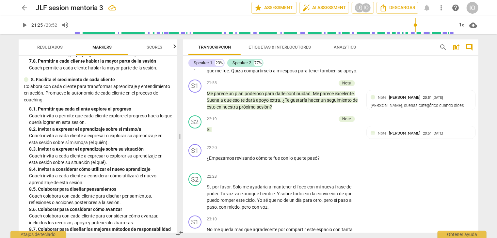
scroll to position [2444, 0]
click at [57, 45] on span "Resultados" at bounding box center [49, 47] width 25 height 5
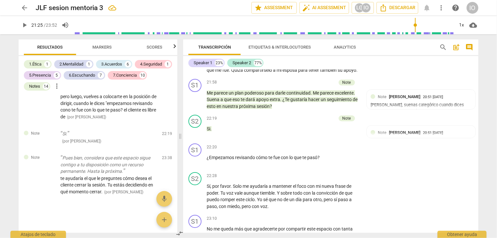
scroll to position [2629, 0]
click at [90, 117] on span "[PERSON_NAME], suenas categórico cuando dices "suena a que esto te dará apoyo e…" at bounding box center [108, 87] width 96 height 66
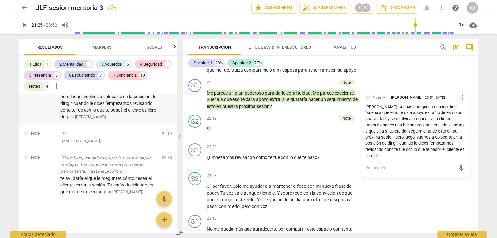
click at [91, 117] on span "[PERSON_NAME], suenas categórico cuando dices "suena a que esto te dará apoyo e…" at bounding box center [108, 87] width 96 height 66
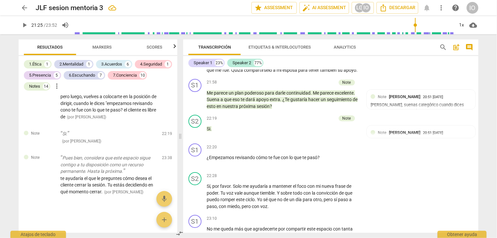
click at [94, 49] on span "Markers" at bounding box center [102, 47] width 19 height 5
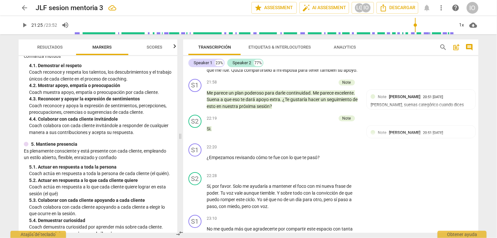
scroll to position [196, 0]
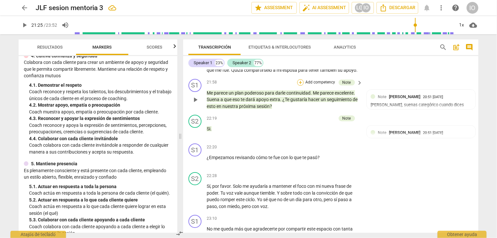
click at [300, 86] on div "+" at bounding box center [300, 82] width 7 height 7
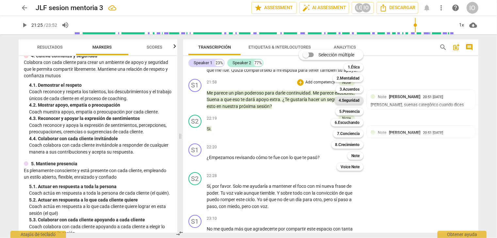
click at [339, 101] on div "4.Seguridad" at bounding box center [349, 101] width 29 height 8
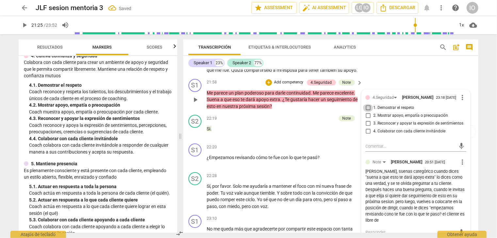
click at [366, 112] on input "1. Demostrar el respeto" at bounding box center [368, 108] width 10 height 8
checkbox input "true"
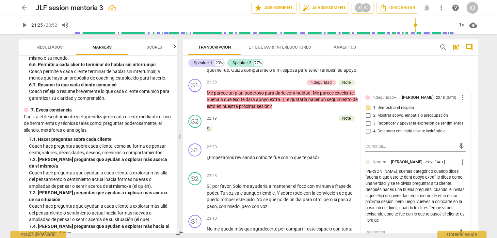
scroll to position [522, 0]
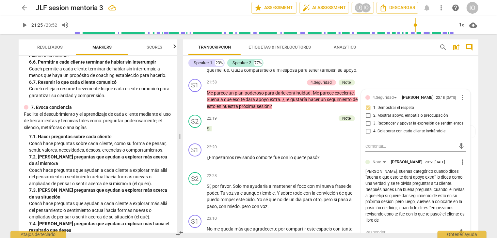
type input "1285"
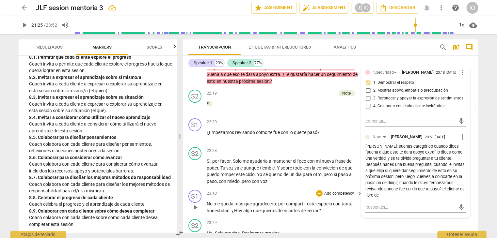
scroll to position [2444, 0]
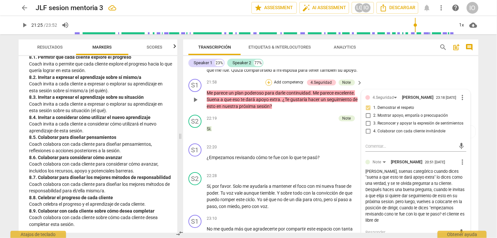
click at [269, 86] on div "+" at bounding box center [268, 82] width 7 height 7
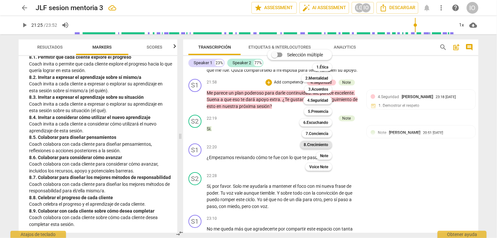
click at [315, 144] on b "8.Сrecimiento" at bounding box center [316, 145] width 24 height 8
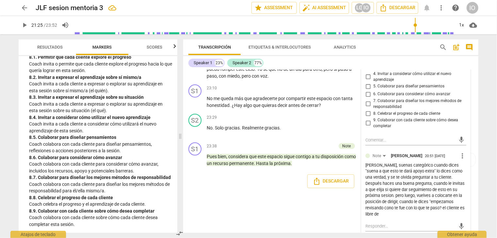
scroll to position [2542, 0]
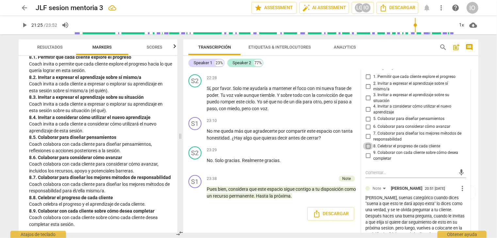
click at [367, 150] on input "8. Celebrar el progreso de cada cliente" at bounding box center [368, 146] width 10 height 8
checkbox input "true"
click at [366, 160] on input "9. Colaborar con cada cliente sobre cómo desea completar" at bounding box center [368, 156] width 10 height 8
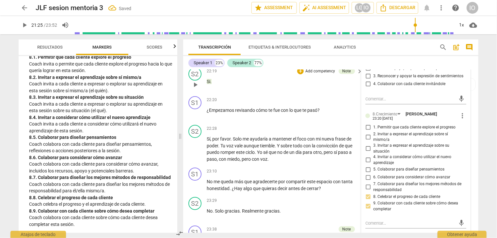
scroll to position [2509, 0]
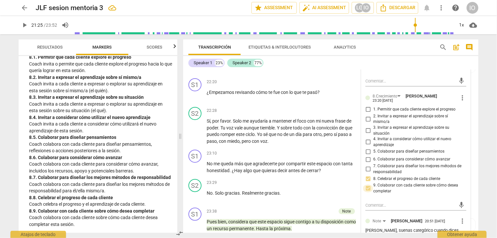
click at [367, 193] on input "9. Colaborar con cada cliente sobre cómo desea completar" at bounding box center [368, 189] width 10 height 8
click at [368, 193] on input "9. Colaborar con cada cliente sobre cómo desea completar" at bounding box center [368, 189] width 10 height 8
checkbox input "false"
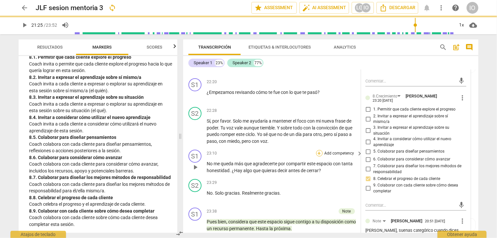
click at [318, 157] on div "+" at bounding box center [319, 153] width 7 height 7
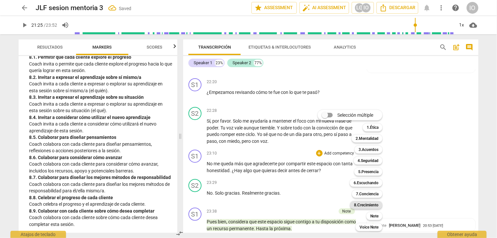
click at [362, 204] on b "8.Сrecimiento" at bounding box center [366, 205] width 24 height 8
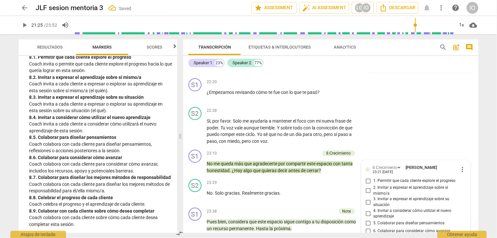
scroll to position [2589, 0]
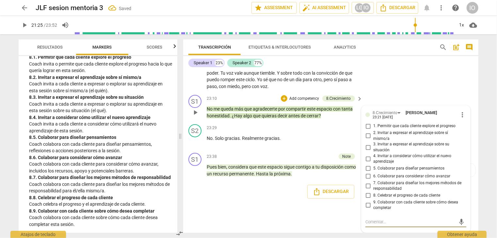
click at [368, 205] on input "9. Colaborar con cada cliente sobre cómo desea completar" at bounding box center [368, 205] width 10 height 8
checkbox input "true"
click at [281, 100] on div "+" at bounding box center [284, 98] width 7 height 7
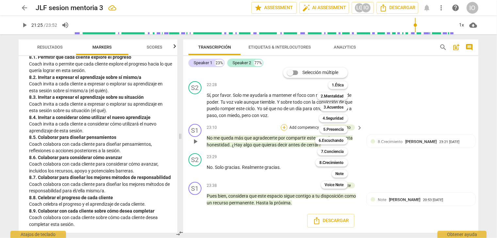
scroll to position [2562, 0]
click at [328, 120] on b "4.Seguridad" at bounding box center [333, 119] width 21 height 8
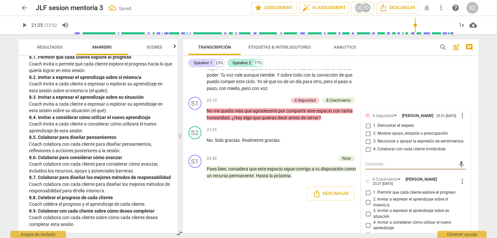
scroll to position [2589, 0]
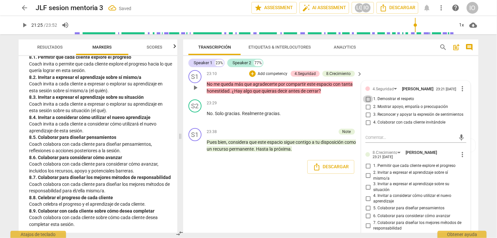
click at [367, 103] on input "1. Demostrar el respeto" at bounding box center [368, 99] width 10 height 8
checkbox input "true"
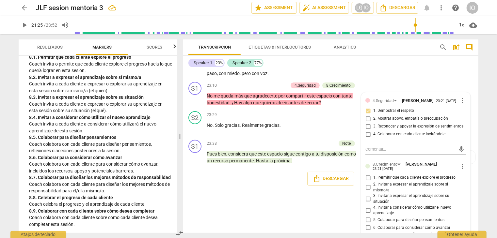
scroll to position [2556, 0]
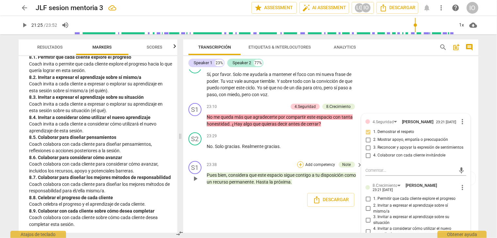
click at [300, 168] on div "+" at bounding box center [300, 165] width 7 height 7
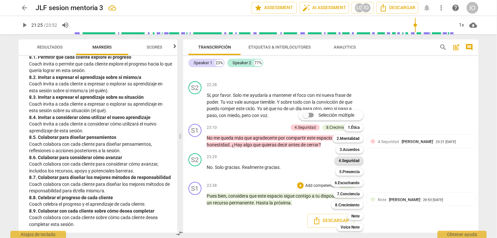
click at [347, 163] on b "4.Seguridad" at bounding box center [349, 161] width 21 height 8
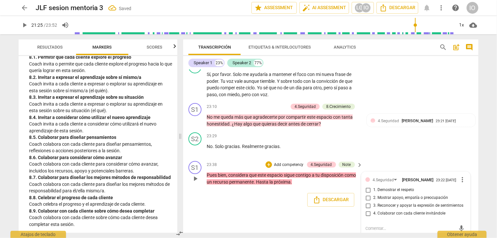
scroll to position [2639, 0]
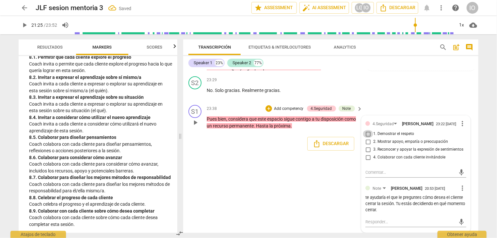
click at [367, 136] on input "1. Demostrar el respeto" at bounding box center [368, 134] width 10 height 8
checkbox input "true"
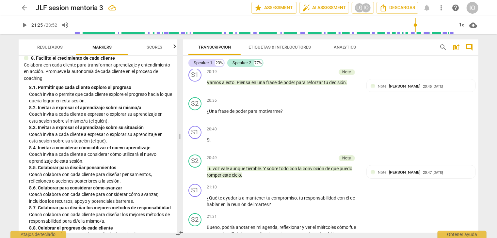
scroll to position [818, 0]
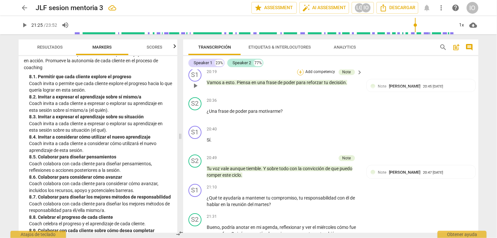
click at [302, 75] on div "+" at bounding box center [300, 72] width 7 height 7
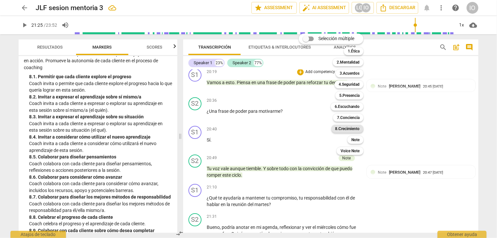
click at [339, 127] on b "8.Сrecimiento" at bounding box center [347, 129] width 24 height 8
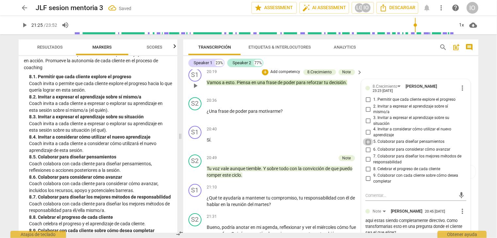
click at [369, 146] on input "5. Colaborar para diseñar pensamientos" at bounding box center [368, 142] width 10 height 8
checkbox input "true"
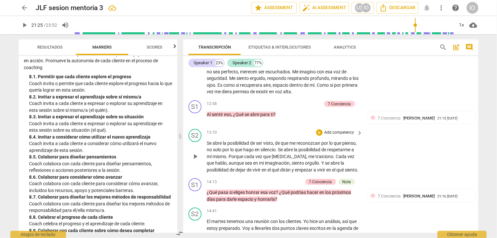
scroll to position [1725, 0]
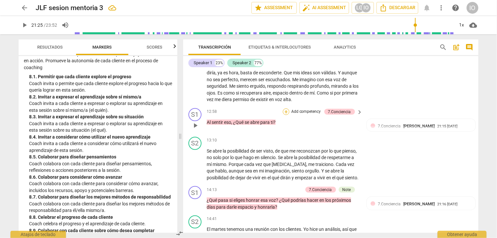
click at [284, 115] on div "+" at bounding box center [286, 112] width 7 height 7
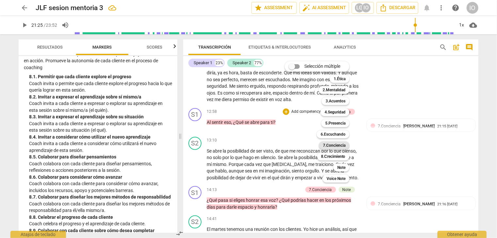
click at [333, 143] on b "7.Conciencia" at bounding box center [334, 146] width 23 height 8
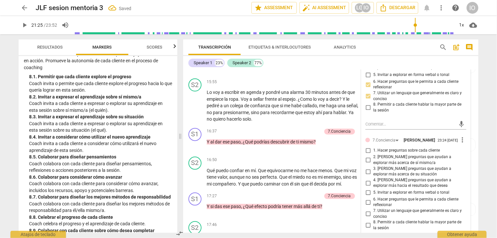
scroll to position [1953, 0]
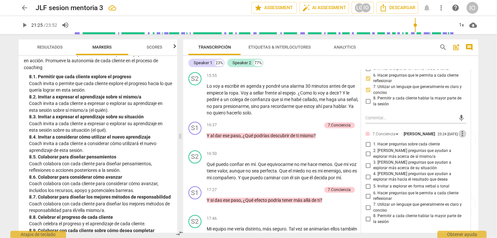
click at [460, 138] on span "more_vert" at bounding box center [462, 134] width 8 height 8
click at [464, 159] on li "Borrar" at bounding box center [467, 158] width 23 height 12
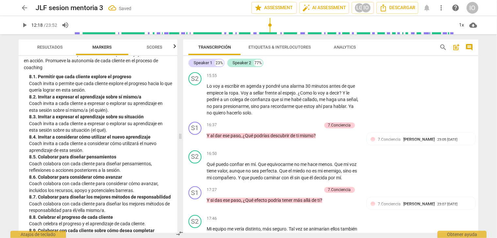
type input "738"
click at [270, 33] on input "range" at bounding box center [264, 25] width 380 height 21
click at [274, 35] on div "Transcripción Etiquetas & Interlocutores Analytics search post_add comment Spea…" at bounding box center [332, 136] width 303 height 204
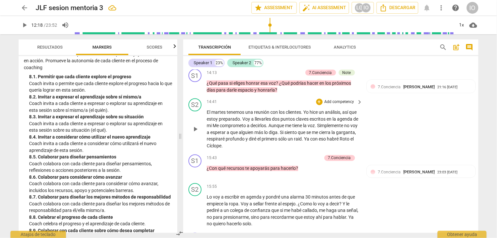
scroll to position [1823, 0]
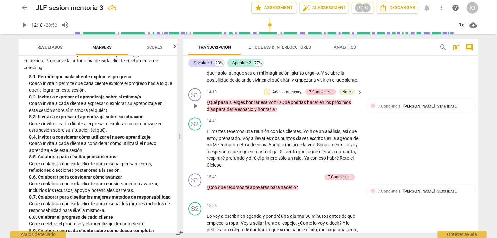
click at [265, 95] on div "+" at bounding box center [267, 92] width 7 height 7
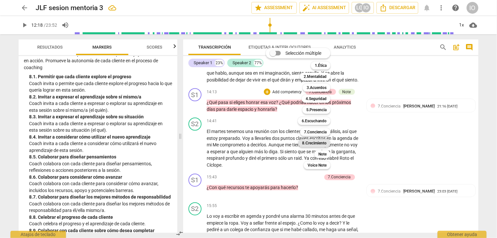
click at [307, 142] on b "8.Сrecimiento" at bounding box center [314, 143] width 24 height 8
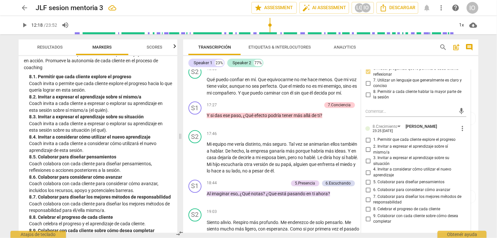
scroll to position [2084, 0]
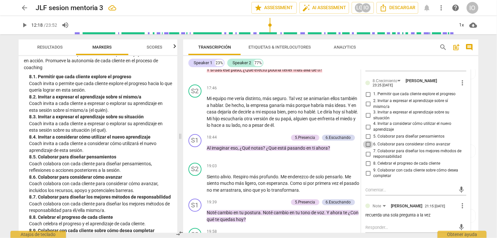
click at [366, 149] on input "6. Colaborar para considerar cómo avanzar" at bounding box center [368, 145] width 10 height 8
checkbox input "true"
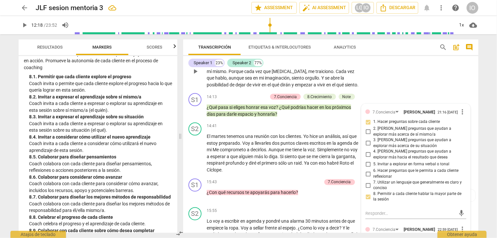
scroll to position [1823, 0]
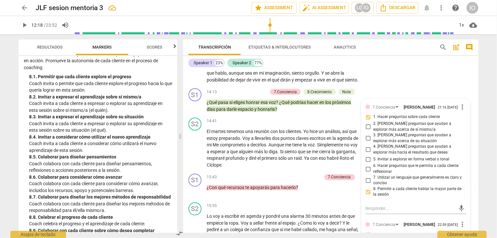
click at [172, 103] on div "ICF PCC Updated Competencies (2021 Spanish) 1. Demuestra práctica ética Entie…" at bounding box center [98, 144] width 159 height 177
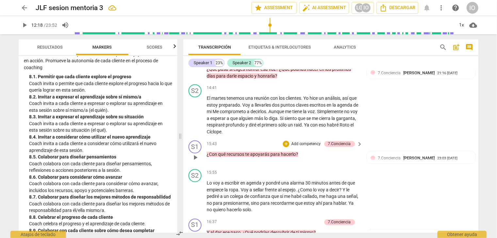
scroll to position [1855, 0]
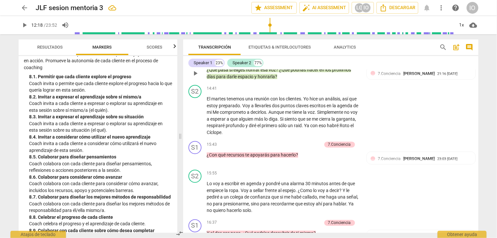
click at [315, 62] on div "8.Сrecimiento" at bounding box center [319, 59] width 25 height 6
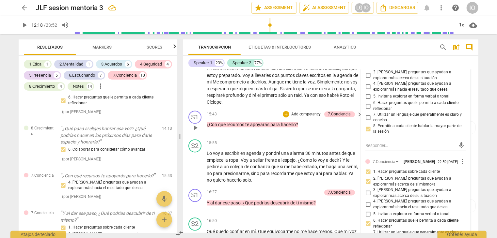
scroll to position [1888, 0]
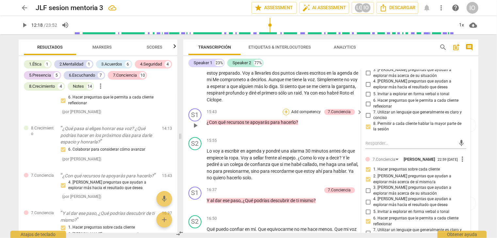
click at [286, 116] on div "+" at bounding box center [286, 112] width 7 height 7
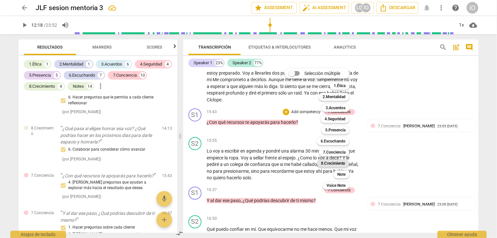
click at [334, 163] on b "8.Сrecimiento" at bounding box center [333, 164] width 24 height 8
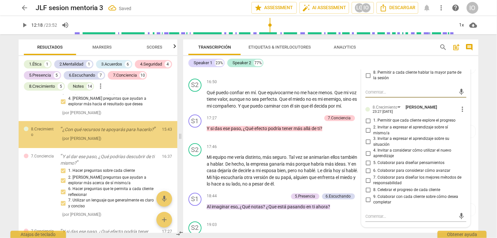
scroll to position [2080, 0]
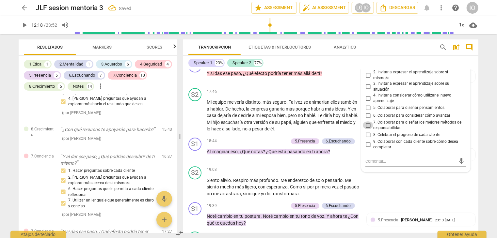
click at [366, 129] on input "7. Colaborar para diseñar los mejores métodos de responsabilidad" at bounding box center [368, 125] width 10 height 8
checkbox input "true"
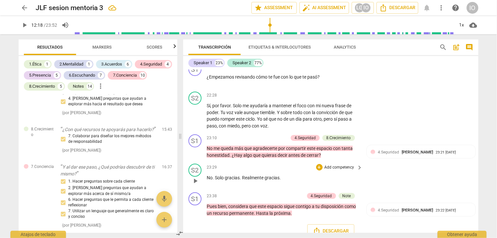
scroll to position [2562, 0]
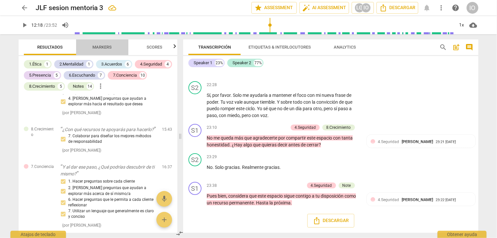
click at [108, 49] on span "Markers" at bounding box center [102, 47] width 19 height 5
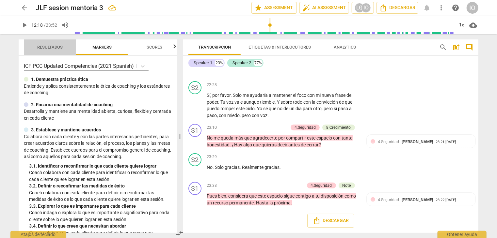
click at [53, 47] on span "Resultados" at bounding box center [49, 47] width 25 height 5
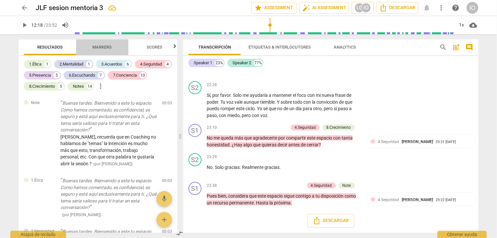
click at [102, 47] on span "Markers" at bounding box center [102, 47] width 19 height 5
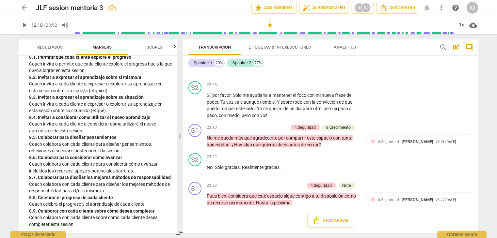
scroll to position [850, 0]
click at [287, 48] on span "Etiquetas & Interlocutores" at bounding box center [279, 47] width 62 height 5
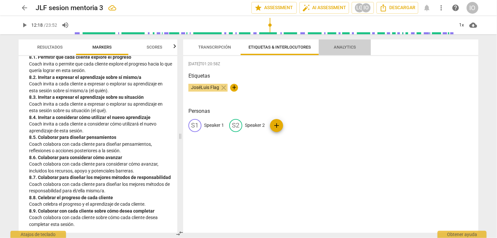
click at [340, 49] on span "Analytics" at bounding box center [345, 47] width 22 height 5
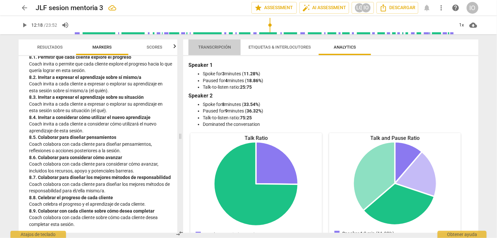
click at [209, 45] on span "Transcripción" at bounding box center [214, 47] width 33 height 5
